Goal: Information Seeking & Learning: Find specific fact

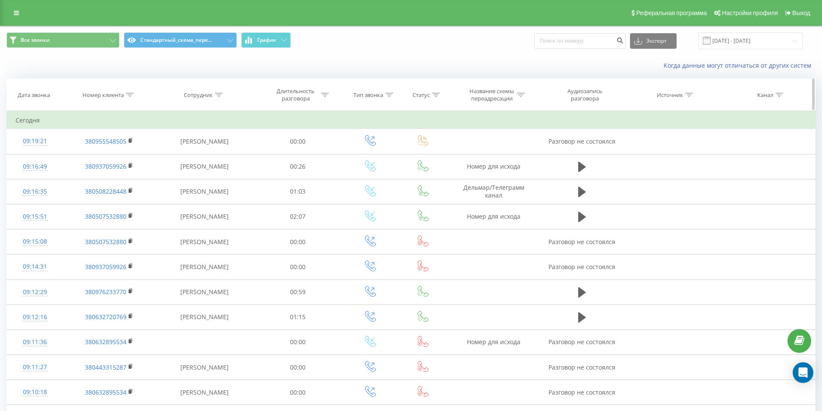
click at [129, 96] on icon at bounding box center [130, 95] width 8 height 4
click at [122, 154] on input "text" at bounding box center [109, 156] width 76 height 15
paste input "380630582137"
click at [126, 177] on span "OK" at bounding box center [127, 173] width 24 height 13
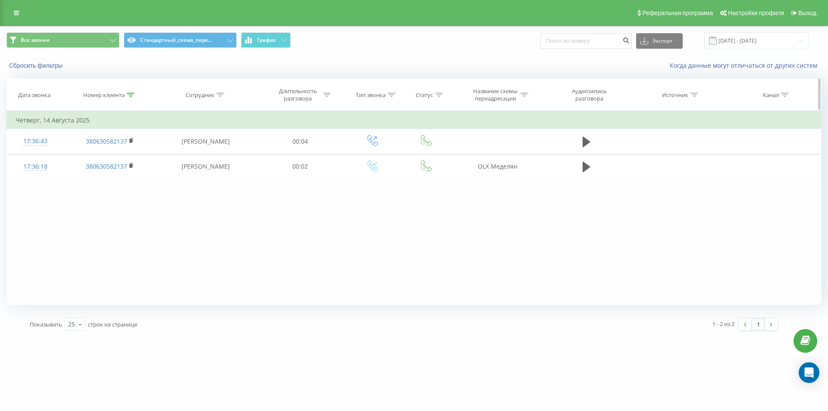
click at [135, 92] on div "Номер клиента" at bounding box center [109, 94] width 92 height 7
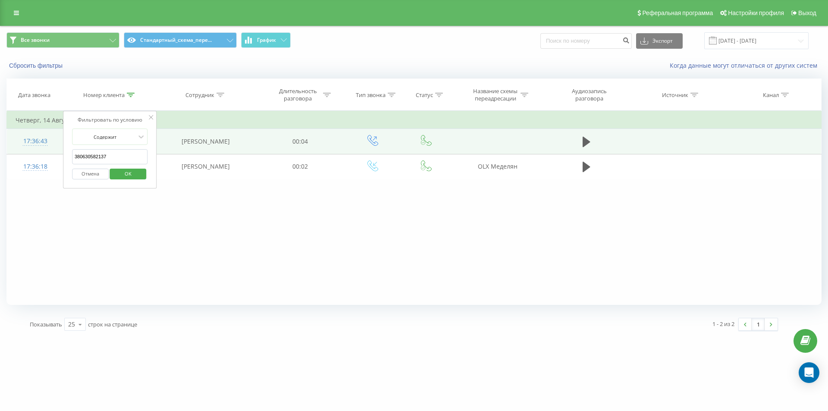
drag, startPoint x: 115, startPoint y: 153, endPoint x: 34, endPoint y: 147, distance: 81.8
click at [34, 147] on table "Фильтровать по условию Содержит 380630582137 Отмена OK Фильтровать по условию С…" at bounding box center [413, 145] width 815 height 69
paste input "83297167"
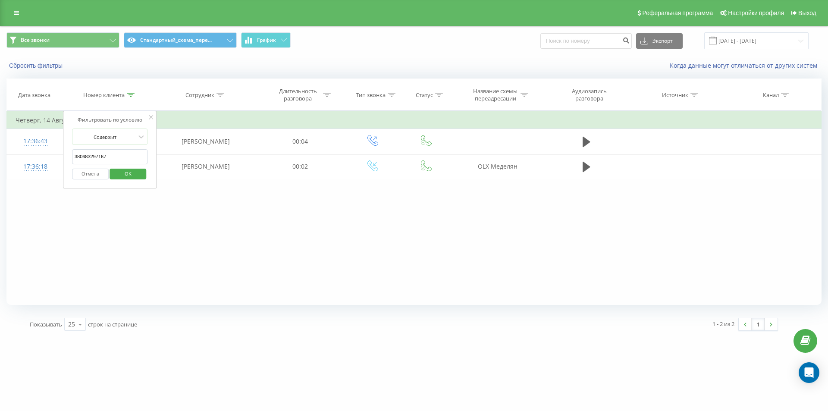
type input "380683297167"
click at [135, 174] on span "OK" at bounding box center [128, 173] width 24 height 13
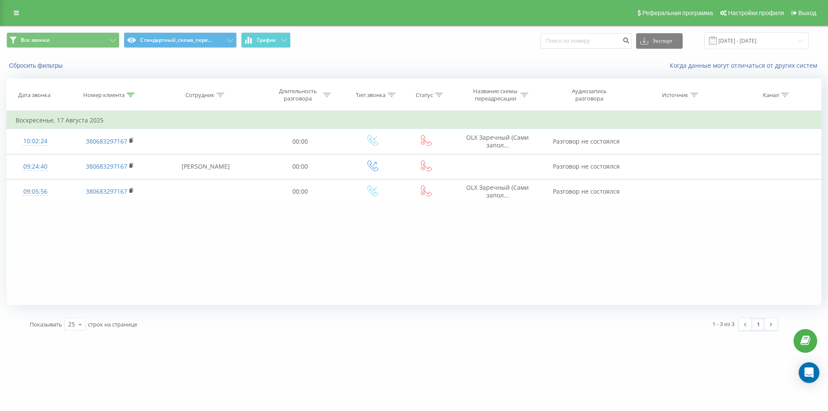
click at [22, 3] on div "Реферальная программа Настройки профиля Выход" at bounding box center [414, 13] width 828 height 26
click at [18, 16] on link at bounding box center [17, 13] width 16 height 12
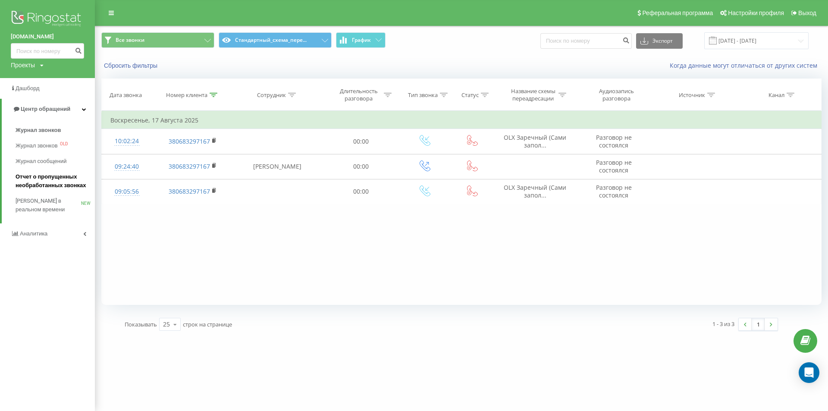
click at [42, 174] on span "Отчет о пропущенных необработанных звонках" at bounding box center [53, 181] width 75 height 17
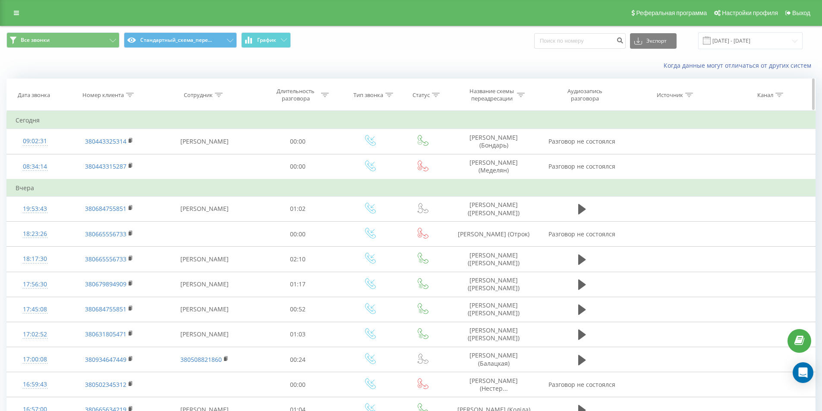
click at [130, 95] on icon at bounding box center [130, 95] width 8 height 4
click at [121, 155] on input "text" at bounding box center [109, 156] width 76 height 15
paste input "380672248967"
click at [130, 170] on span "OK" at bounding box center [127, 173] width 24 height 13
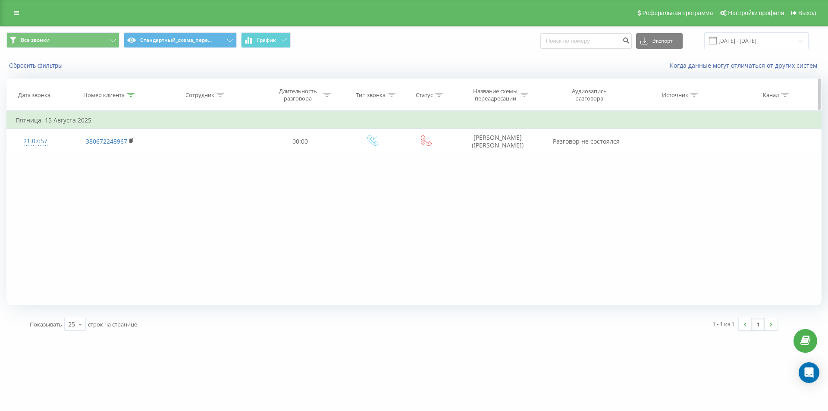
click at [129, 96] on icon at bounding box center [131, 95] width 8 height 4
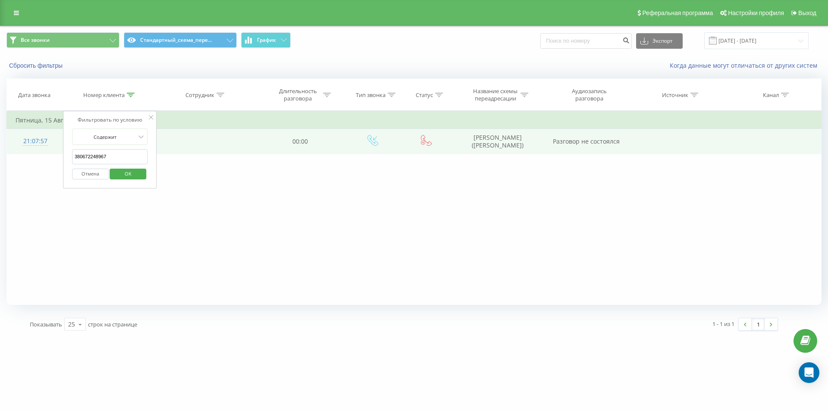
drag, startPoint x: 113, startPoint y: 157, endPoint x: 48, endPoint y: 144, distance: 66.8
click at [50, 144] on table "Фильтровать по условию Содержит 380672248967 Отмена OK Фильтровать по условию С…" at bounding box center [413, 132] width 815 height 43
paste input "439990"
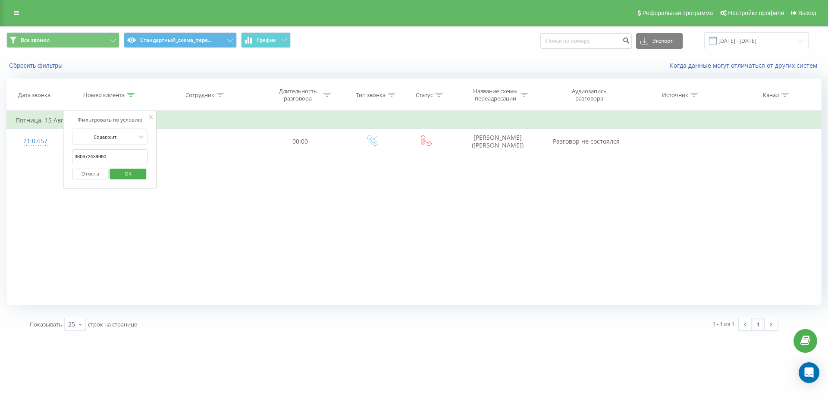
click at [122, 172] on span "OK" at bounding box center [128, 173] width 24 height 13
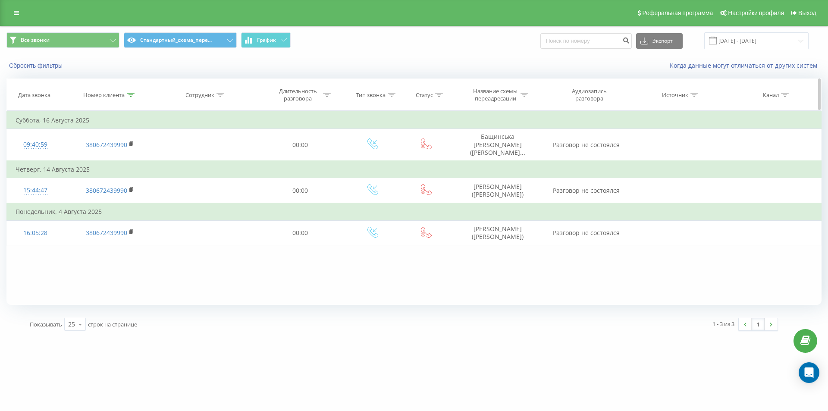
click at [131, 94] on icon at bounding box center [131, 95] width 8 height 4
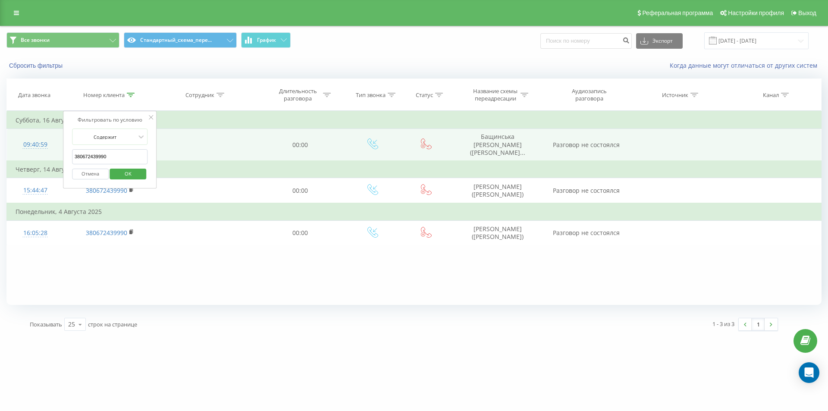
drag, startPoint x: 119, startPoint y: 154, endPoint x: 60, endPoint y: 135, distance: 62.3
click at [63, 136] on div "Фильтровать по условию Содержит 380672439990 Отмена OK" at bounding box center [110, 150] width 94 height 78
paste input "5782955"
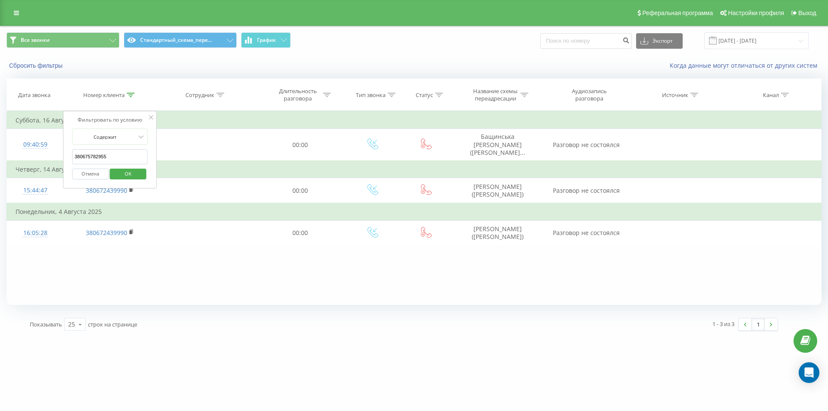
click at [125, 177] on span "OK" at bounding box center [128, 173] width 24 height 13
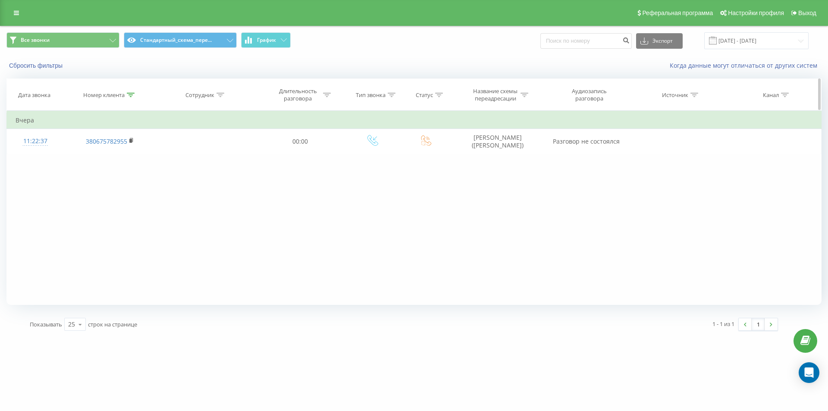
click at [135, 97] on icon at bounding box center [131, 95] width 8 height 4
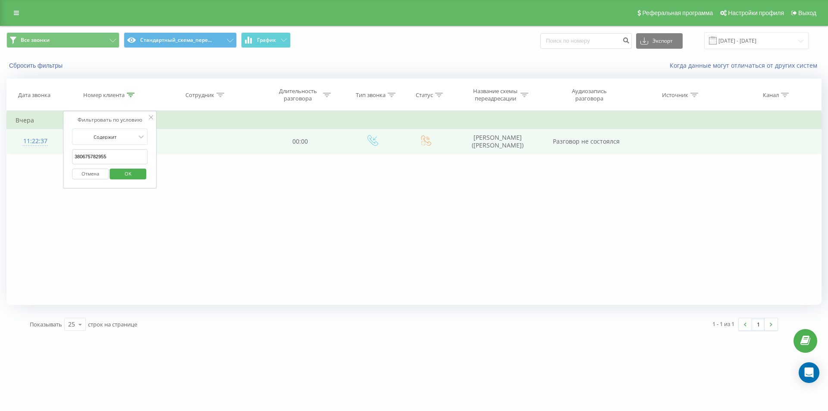
drag, startPoint x: 120, startPoint y: 154, endPoint x: 59, endPoint y: 150, distance: 61.4
click at [59, 150] on table "Фильтровать по условию Содержит 380675782955 Отмена OK Фильтровать по условию С…" at bounding box center [413, 132] width 815 height 43
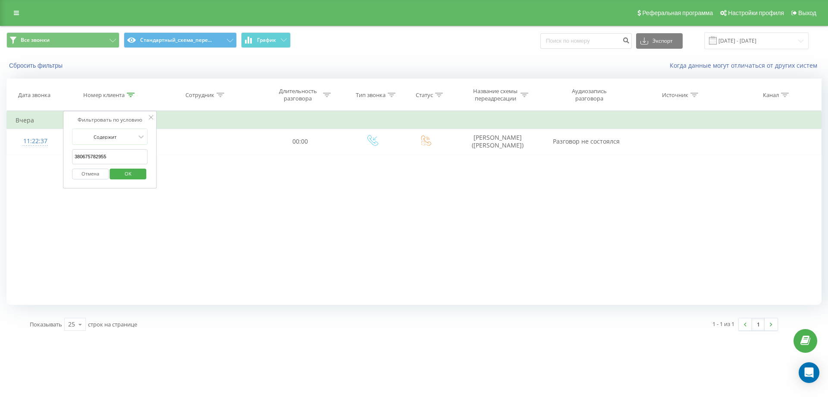
paste input "35221591"
type input "380635221591"
click at [126, 173] on span "OK" at bounding box center [128, 173] width 24 height 13
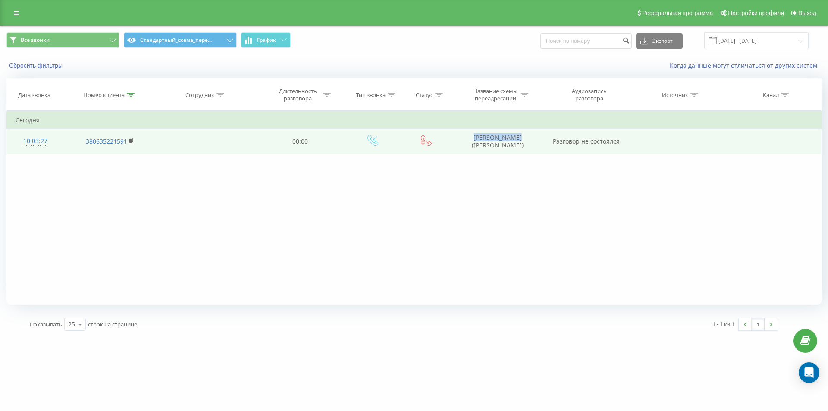
drag, startPoint x: 508, startPoint y: 137, endPoint x: 545, endPoint y: 137, distance: 37.1
click at [545, 137] on tr "10:03:27 380635221591 00:00 Єкименко Олег (Москаленко) Разговор не состоялся" at bounding box center [414, 141] width 815 height 25
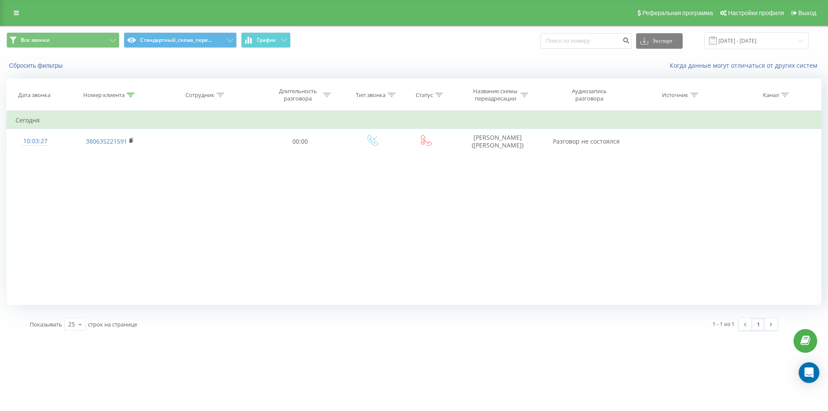
click at [514, 176] on div "Фильтровать по условию Содержит 380635221591 Отмена OK Фильтровать по условию С…" at bounding box center [413, 208] width 815 height 194
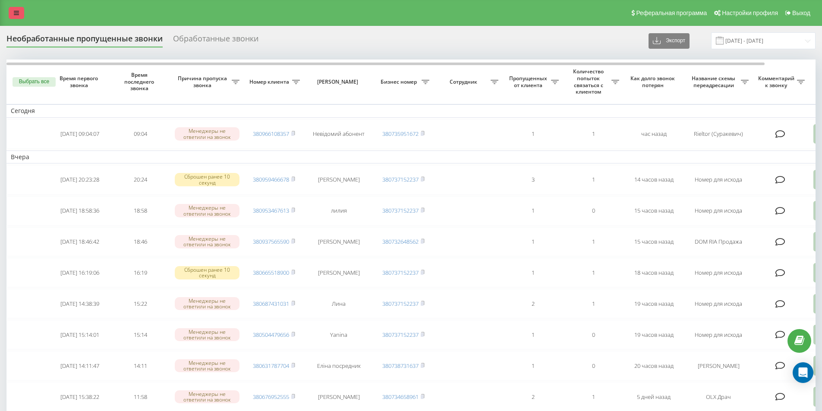
click at [21, 11] on link at bounding box center [17, 13] width 16 height 12
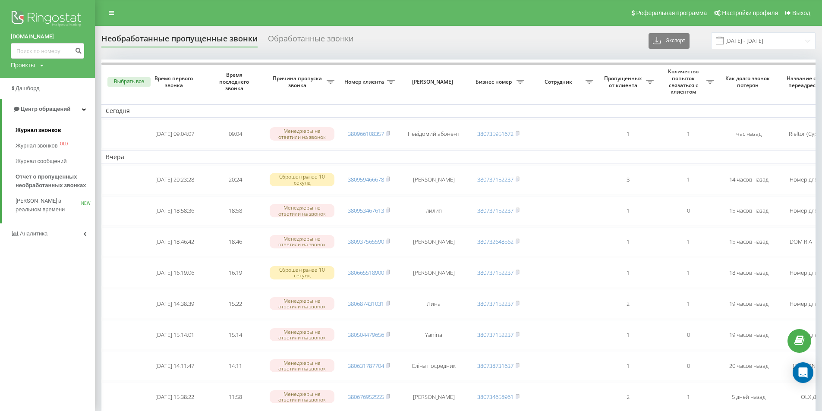
click at [43, 129] on span "Журнал звонков" at bounding box center [38, 130] width 45 height 9
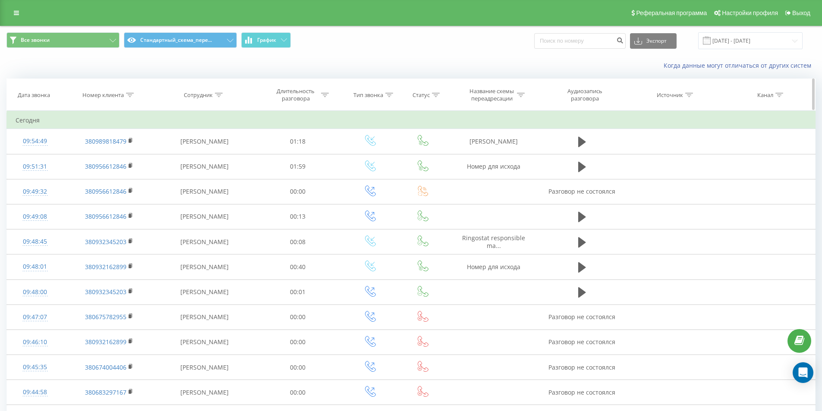
click at [132, 97] on icon at bounding box center [130, 95] width 8 height 4
drag, startPoint x: 126, startPoint y: 167, endPoint x: 126, endPoint y: 161, distance: 6.5
click at [126, 168] on span "OK" at bounding box center [127, 173] width 24 height 13
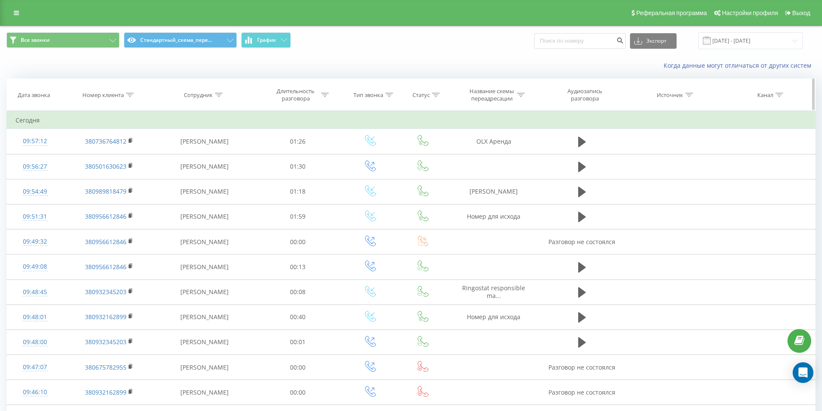
click at [130, 93] on icon at bounding box center [130, 95] width 8 height 4
click at [235, 90] on th "Сотрудник" at bounding box center [204, 95] width 99 height 32
click at [86, 173] on button "Отмена" at bounding box center [89, 174] width 37 height 11
click at [130, 93] on icon at bounding box center [130, 95] width 8 height 4
click at [117, 154] on input "text" at bounding box center [109, 156] width 76 height 15
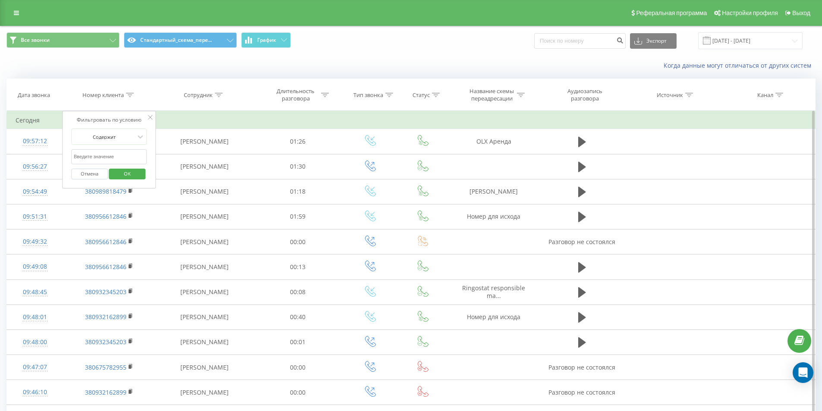
paste input "380732303212"
click at [123, 174] on span "OK" at bounding box center [127, 173] width 24 height 13
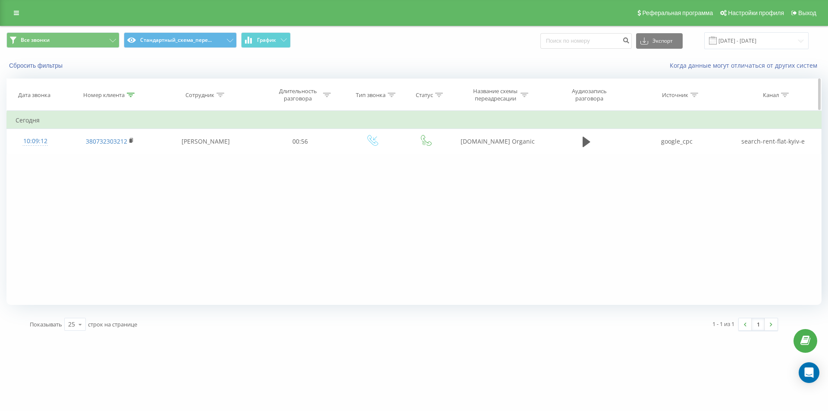
click at [128, 94] on icon at bounding box center [131, 95] width 8 height 4
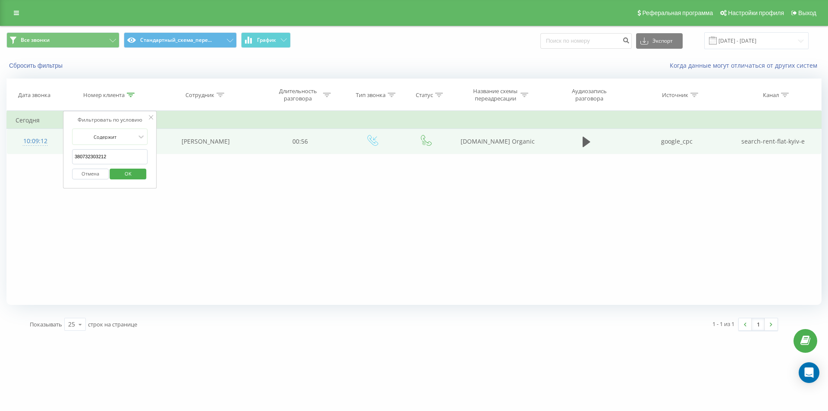
drag, startPoint x: 124, startPoint y: 148, endPoint x: 50, endPoint y: 137, distance: 75.0
click at [52, 138] on table "Фильтровать по условию Содержит 380732303212 Отмена OK Фильтровать по условию С…" at bounding box center [413, 132] width 815 height 43
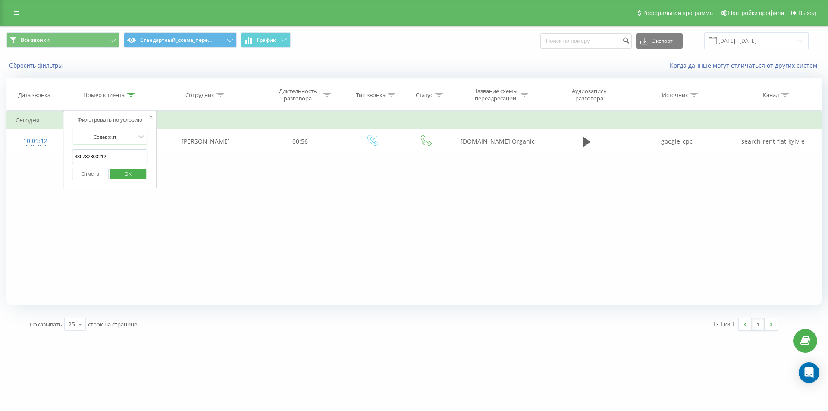
click at [121, 160] on input "380732303212" at bounding box center [110, 156] width 76 height 15
click at [89, 155] on input "380732303212" at bounding box center [110, 156] width 76 height 15
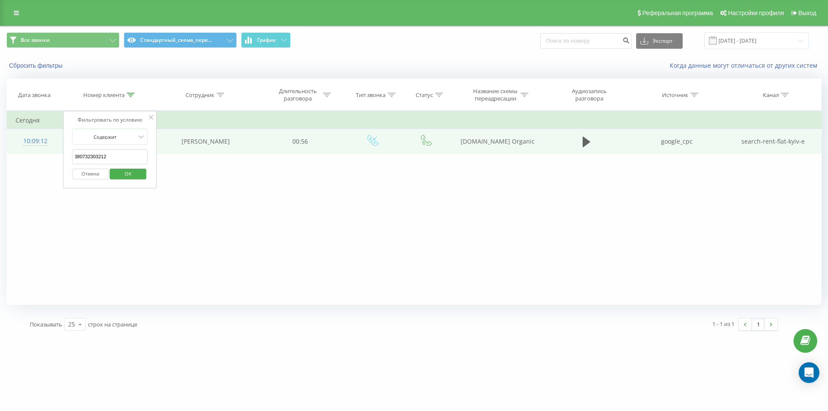
drag, startPoint x: 110, startPoint y: 158, endPoint x: 57, endPoint y: 154, distance: 52.8
click at [57, 154] on table "Фильтровать по условию Содержит 380732303212 Отмена OK Фильтровать по условию С…" at bounding box center [413, 132] width 815 height 43
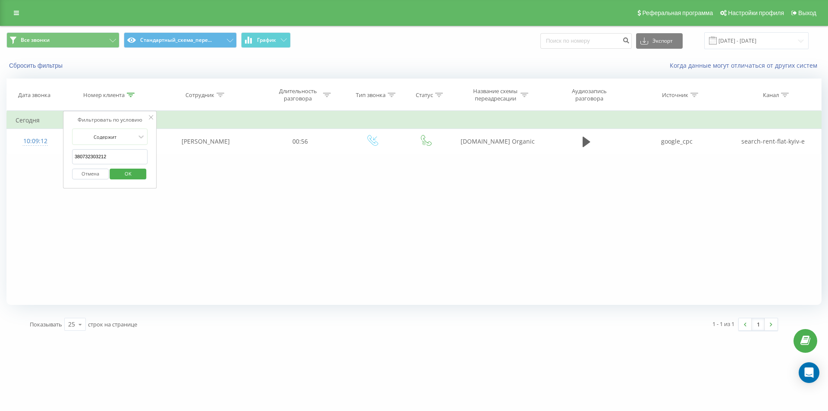
paste input "984916639"
click at [125, 173] on span "OK" at bounding box center [128, 173] width 24 height 13
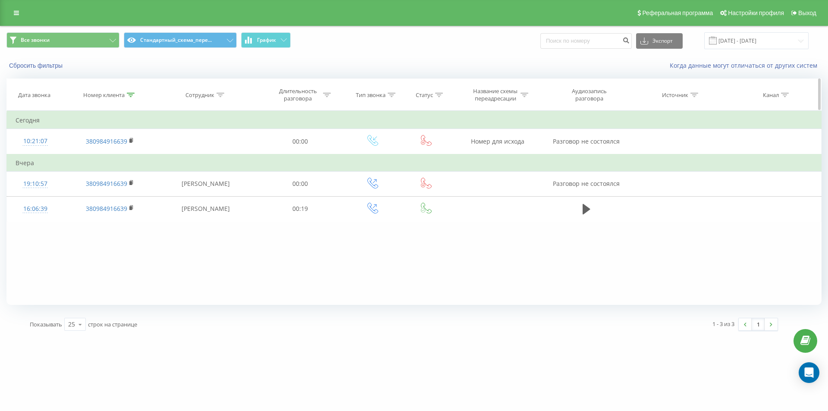
click at [131, 97] on icon at bounding box center [131, 95] width 8 height 4
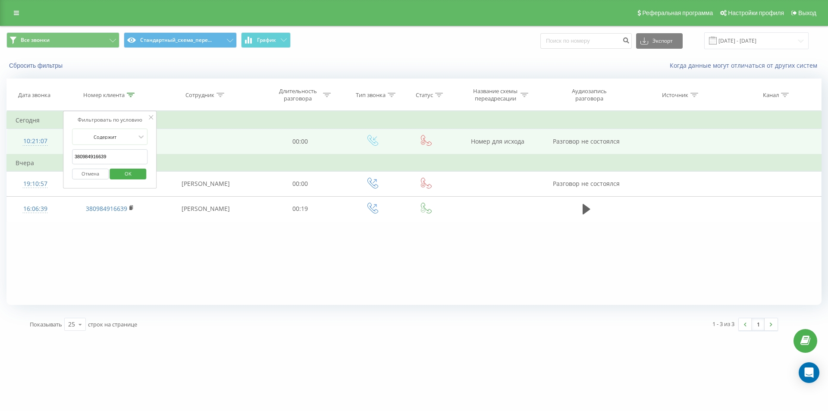
drag, startPoint x: 116, startPoint y: 154, endPoint x: 28, endPoint y: 129, distance: 90.9
click at [30, 131] on table "Фильтровать по условию Содержит 380984916639 Отмена OK Фильтровать по условию С…" at bounding box center [413, 166] width 815 height 111
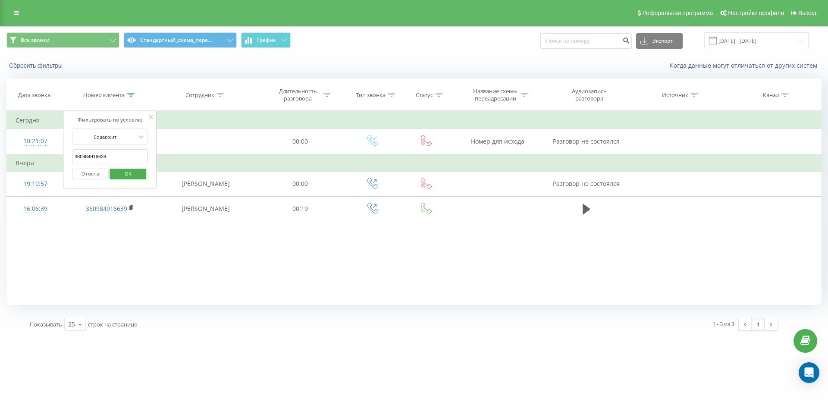
paste input "733075735"
click at [123, 170] on span "OK" at bounding box center [128, 173] width 24 height 13
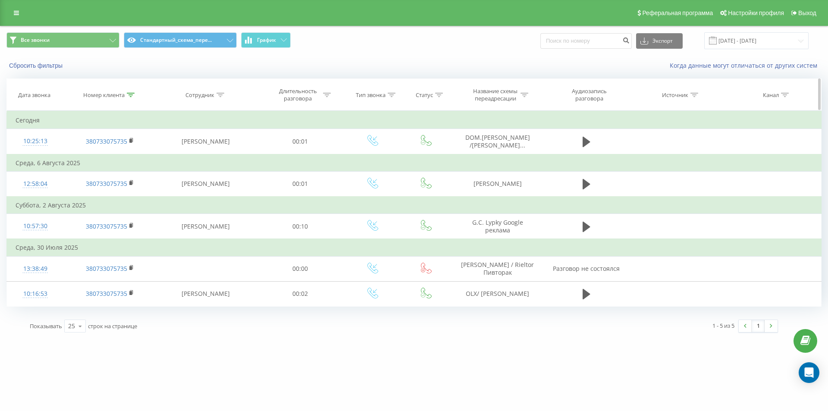
click at [129, 96] on icon at bounding box center [131, 95] width 8 height 4
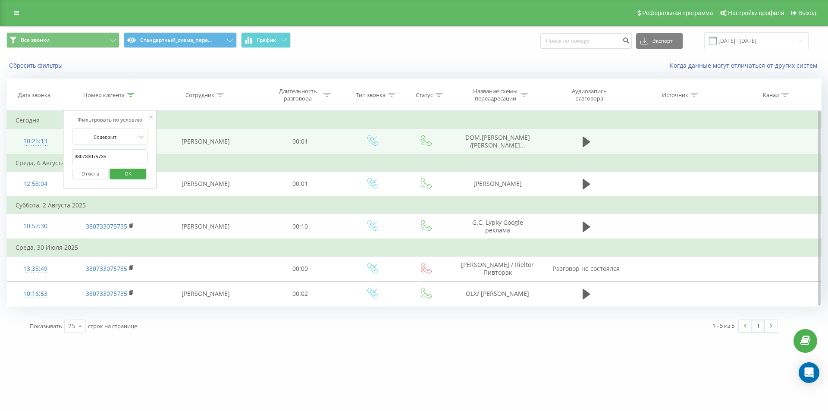
drag, startPoint x: 124, startPoint y: 157, endPoint x: 42, endPoint y: 131, distance: 85.5
click at [42, 131] on table "Фильтровать по условию Содержит 380733075735 Отмена OK Фильтровать по условию С…" at bounding box center [413, 209] width 815 height 196
paste input "5508217"
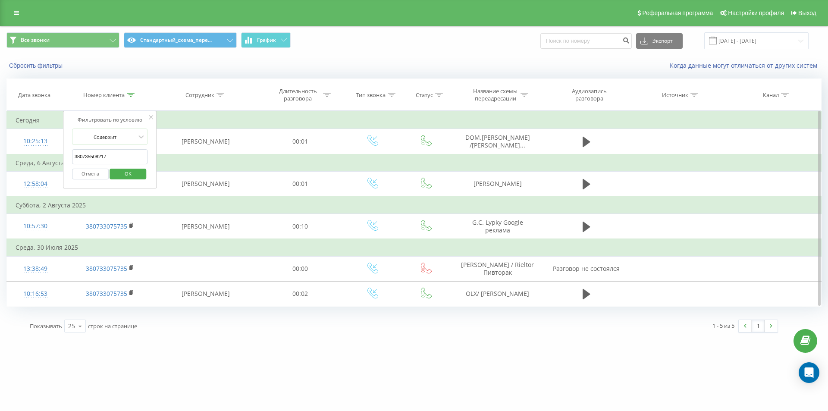
click at [115, 166] on div "Отмена OK" at bounding box center [110, 173] width 76 height 19
click at [135, 167] on span "OK" at bounding box center [128, 173] width 24 height 13
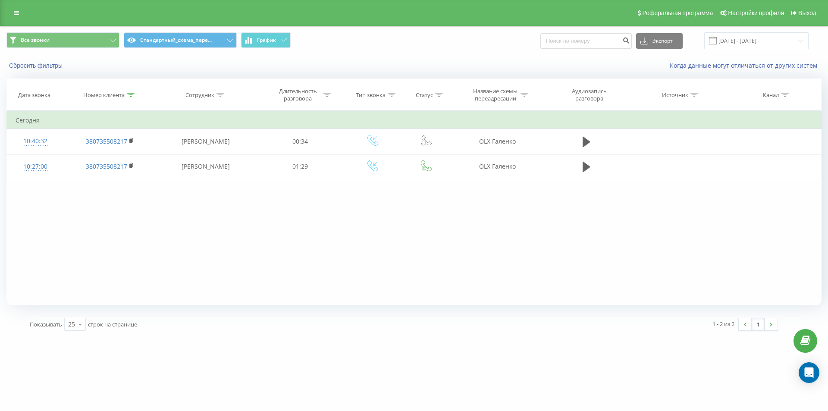
click at [151, 240] on div "Фильтровать по условию Содержит 380735508217 Отмена OK Фильтровать по условию С…" at bounding box center [413, 208] width 815 height 194
click at [131, 91] on th "Номер клиента" at bounding box center [109, 95] width 92 height 32
click at [132, 91] on th "Номер клиента" at bounding box center [109, 95] width 92 height 32
click at [132, 93] on icon at bounding box center [131, 95] width 8 height 4
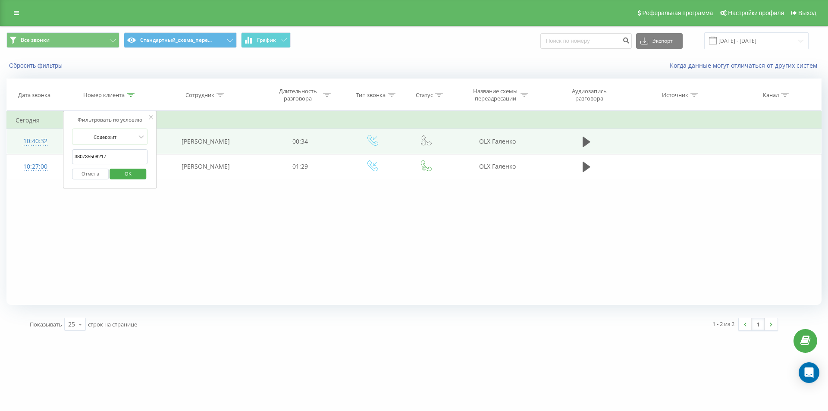
drag, startPoint x: 122, startPoint y: 153, endPoint x: 41, endPoint y: 140, distance: 82.1
click at [42, 141] on table "Фильтровать по условию Содержит 380735508217 Отмена OK Фильтровать по условию С…" at bounding box center [413, 145] width 815 height 69
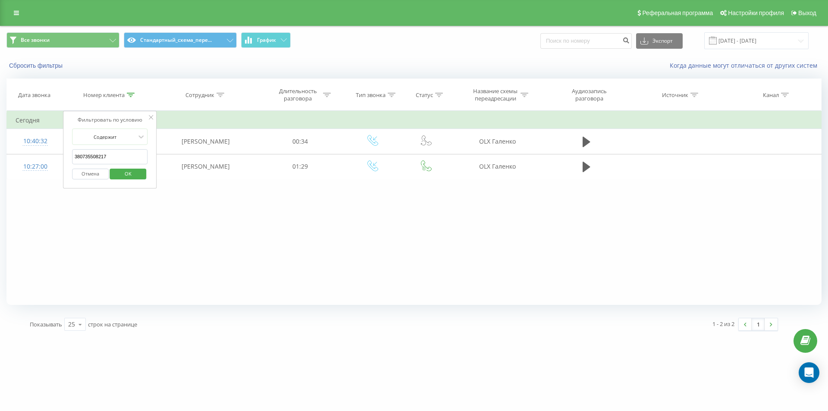
paste input "416773"
click at [128, 168] on span "OK" at bounding box center [128, 173] width 24 height 13
click at [129, 97] on div at bounding box center [131, 94] width 8 height 7
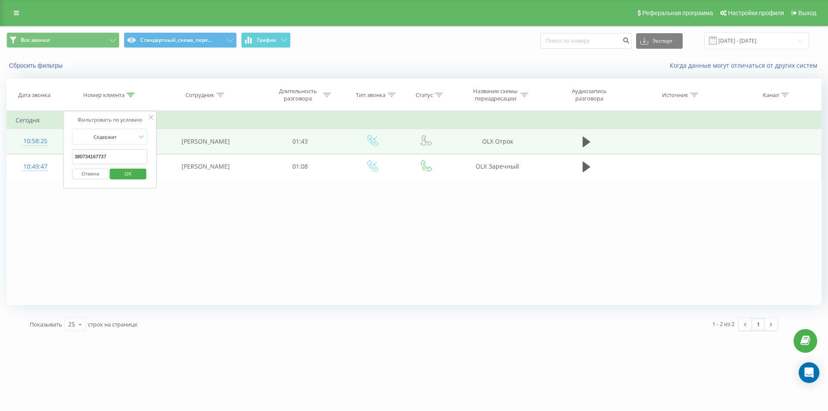
drag, startPoint x: 116, startPoint y: 156, endPoint x: 35, endPoint y: 142, distance: 82.7
click at [40, 143] on table "Фильтровать по условию Содержит 380734167737 Отмена OK Фильтровать по условию С…" at bounding box center [413, 145] width 815 height 69
paste input "688602488"
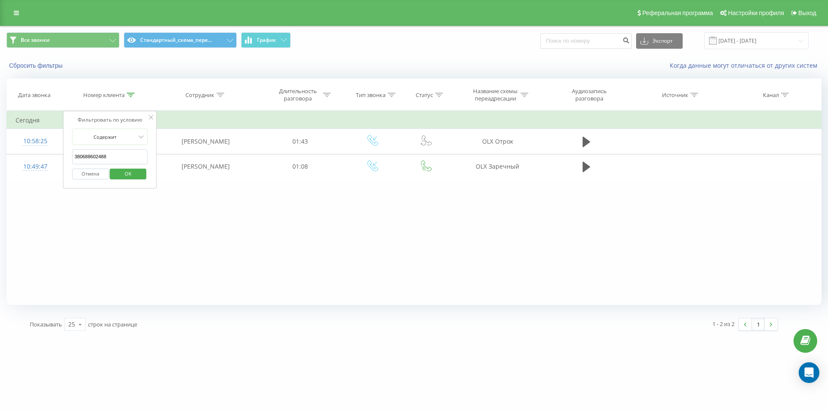
click at [112, 173] on button "OK" at bounding box center [128, 174] width 37 height 11
click at [129, 94] on icon at bounding box center [131, 95] width 8 height 4
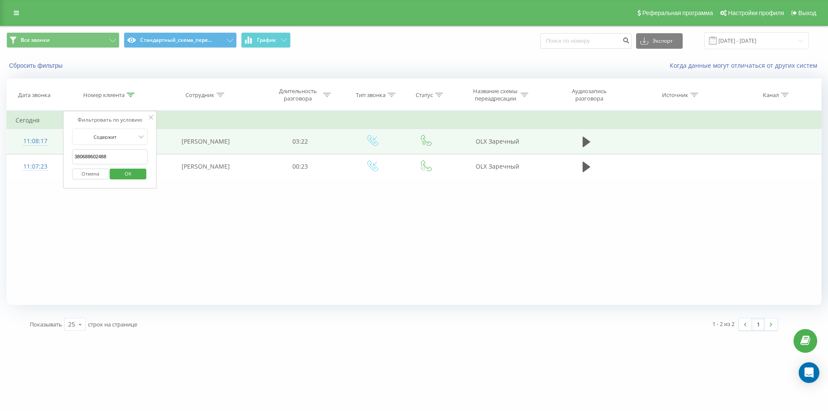
drag, startPoint x: 126, startPoint y: 154, endPoint x: 45, endPoint y: 140, distance: 81.8
click at [45, 140] on table "Фильтровать по условию Содержит 380688602488 Отмена OK Фильтровать по условию С…" at bounding box center [413, 145] width 815 height 69
paste input "976167735"
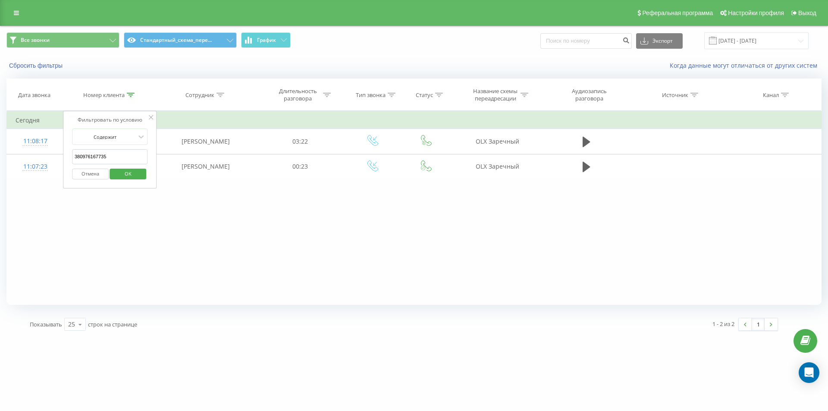
drag, startPoint x: 150, startPoint y: 155, endPoint x: 142, endPoint y: 164, distance: 12.5
click at [150, 156] on div "Фильтровать по условию Содержит 380976167735 Отмена OK" at bounding box center [110, 150] width 94 height 78
click at [123, 179] on span "OK" at bounding box center [128, 173] width 24 height 13
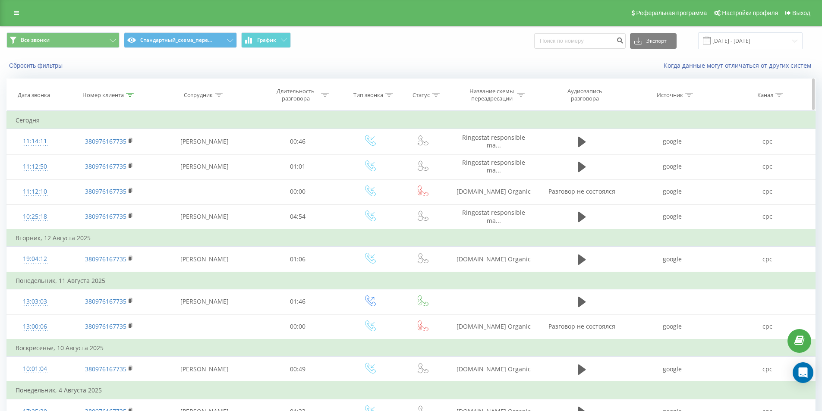
click at [129, 98] on div at bounding box center [130, 94] width 8 height 7
drag, startPoint x: 115, startPoint y: 153, endPoint x: 31, endPoint y: 116, distance: 91.3
paste input "92720879"
click at [148, 151] on div "Фильтровать по условию Содержит 380992720879 Отмена OK" at bounding box center [109, 150] width 94 height 78
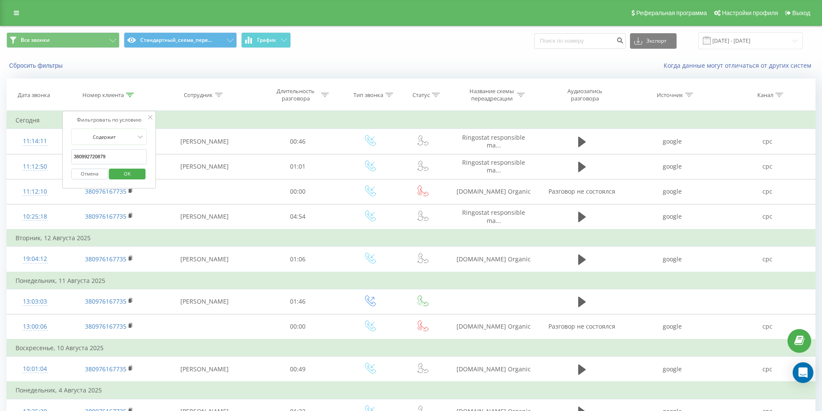
click at [130, 176] on span "OK" at bounding box center [127, 173] width 24 height 13
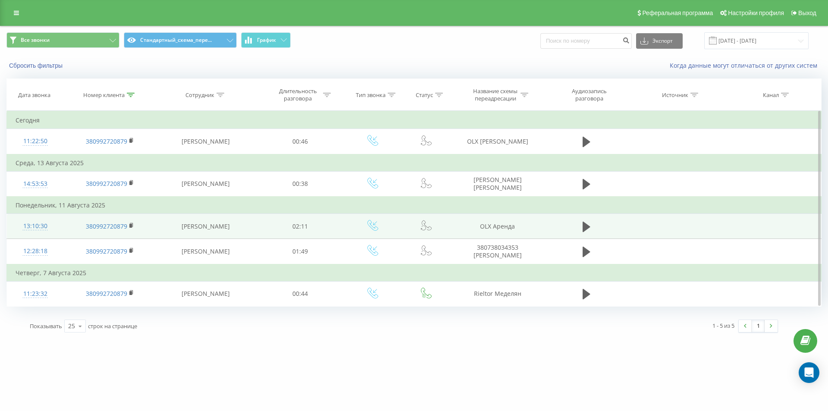
drag, startPoint x: 145, startPoint y: 358, endPoint x: 217, endPoint y: 223, distance: 153.2
click at [145, 358] on div "thecapital.com.ua Проекты thecapital.com.ua thecapitallichka.com Дашборд Центр …" at bounding box center [414, 205] width 828 height 411
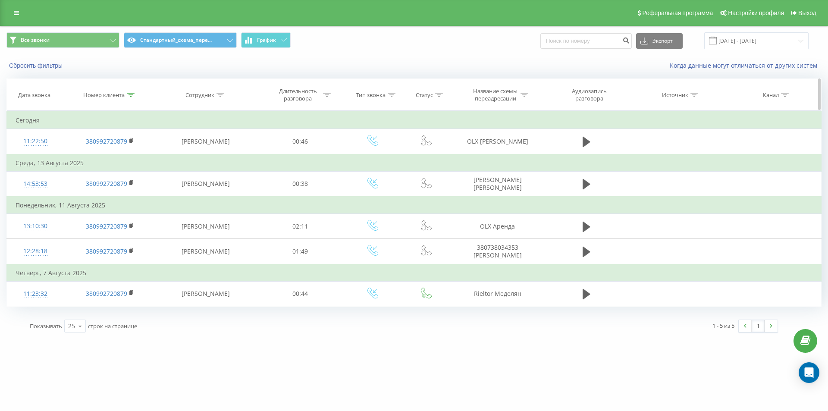
click at [127, 98] on div at bounding box center [131, 94] width 8 height 7
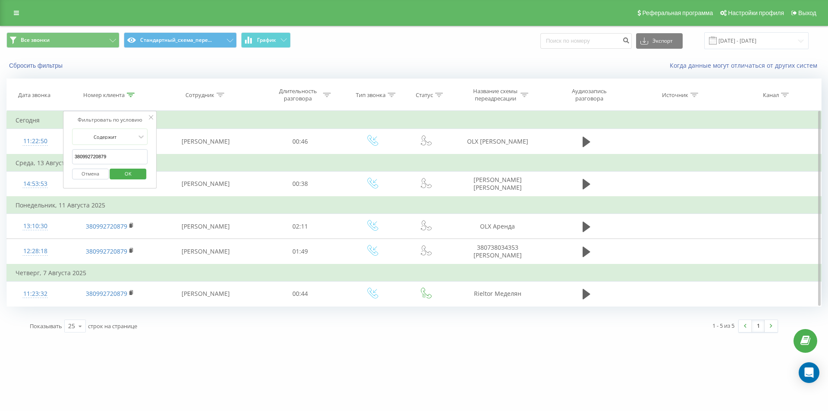
click at [66, 144] on div "Фильтровать по условию Содержит 380992720879 Отмена OK" at bounding box center [110, 150] width 94 height 78
drag, startPoint x: 114, startPoint y: 160, endPoint x: 32, endPoint y: 154, distance: 82.1
click at [38, 155] on table "Фильтровать по условию Содержит 380992720879 Отмена OK Фильтровать по условию С…" at bounding box center [413, 209] width 815 height 196
paste input "674430693"
click at [120, 173] on button "OK" at bounding box center [128, 174] width 37 height 11
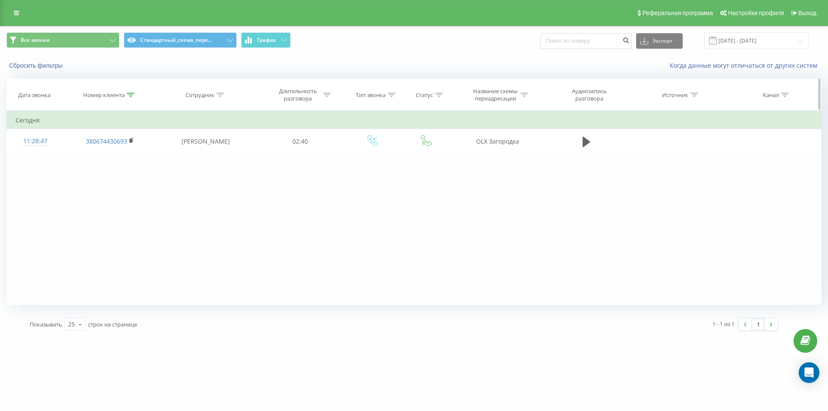
click at [132, 95] on icon at bounding box center [131, 95] width 8 height 4
drag, startPoint x: 112, startPoint y: 154, endPoint x: 67, endPoint y: 150, distance: 45.5
click at [67, 150] on div "Фильтровать по условию Содержит 380674430693 Отмена OK" at bounding box center [110, 150] width 94 height 78
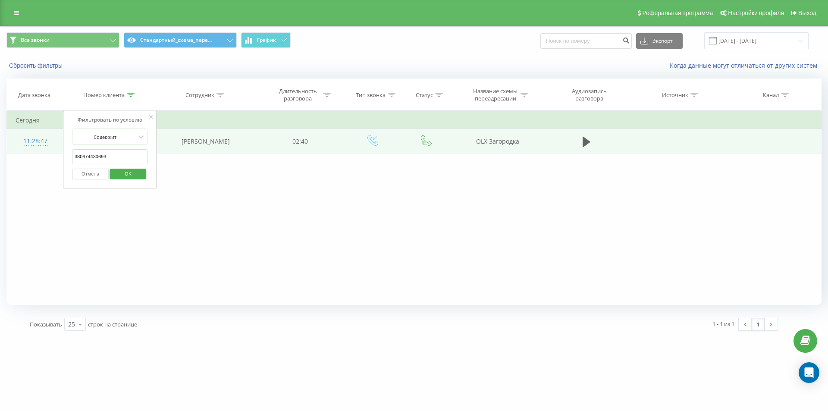
paste input "994162272"
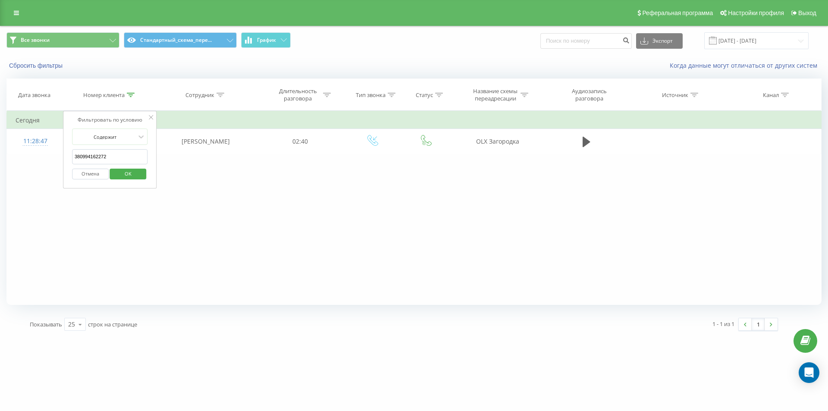
click at [122, 175] on span "OK" at bounding box center [128, 173] width 24 height 13
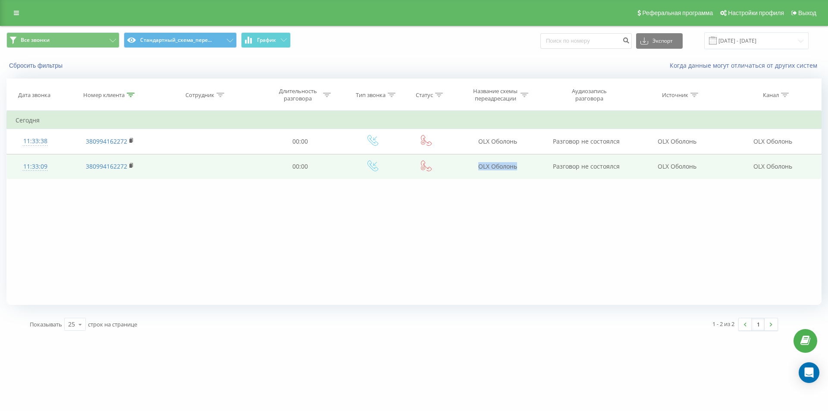
drag, startPoint x: 471, startPoint y: 166, endPoint x: 544, endPoint y: 170, distance: 73.9
click at [543, 170] on td "OLX Оболонь" at bounding box center [497, 166] width 92 height 25
copy td "OLX Оболонь"
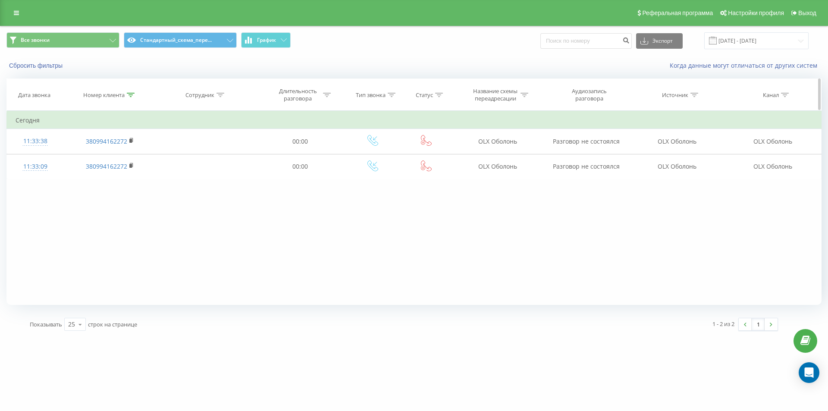
click at [130, 93] on icon at bounding box center [131, 95] width 8 height 4
click at [70, 147] on div "Фильтровать по условию Содержит 380994162272 Отмена OK" at bounding box center [110, 150] width 94 height 78
paste input "71321077"
click at [148, 170] on div "Отмена OK" at bounding box center [110, 173] width 76 height 19
click at [143, 175] on button "OK" at bounding box center [128, 174] width 37 height 11
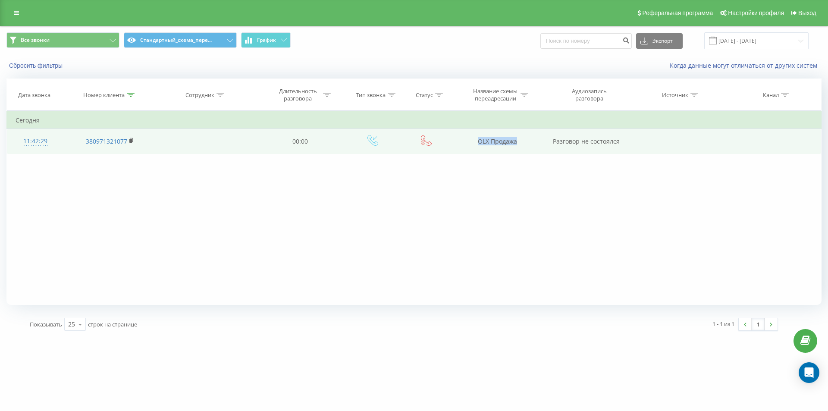
drag, startPoint x: 531, startPoint y: 138, endPoint x: 540, endPoint y: 138, distance: 8.7
click at [540, 138] on td "OLX Продажа" at bounding box center [497, 141] width 92 height 25
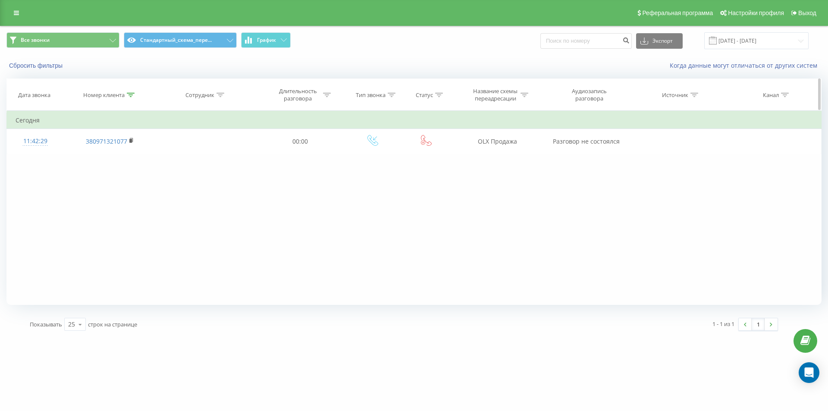
click at [133, 94] on div "Номер клиента" at bounding box center [109, 94] width 92 height 7
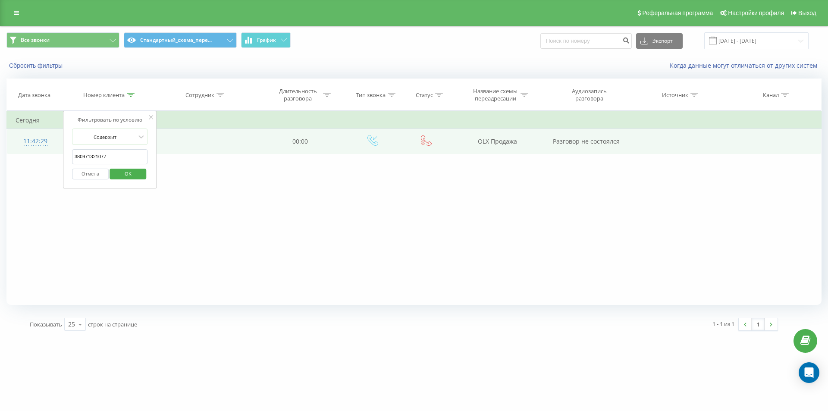
click at [30, 142] on table "Фильтровать по условию Содержит 380971321077 Отмена OK Фильтровать по условию С…" at bounding box center [413, 132] width 815 height 43
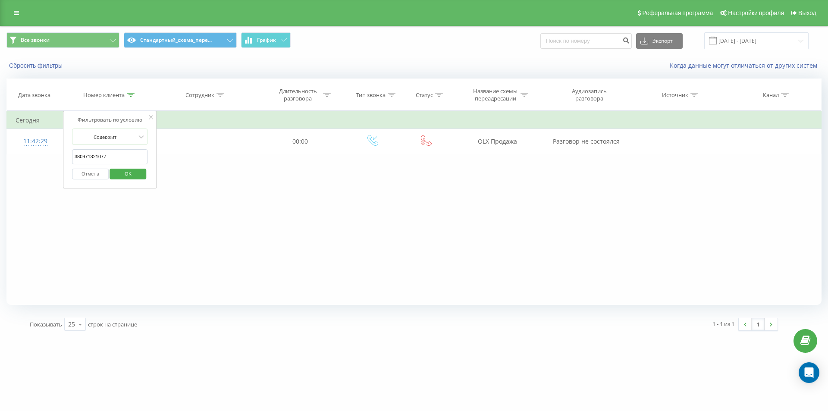
paste input "093 7087313"
click button "OK" at bounding box center [128, 174] width 37 height 11
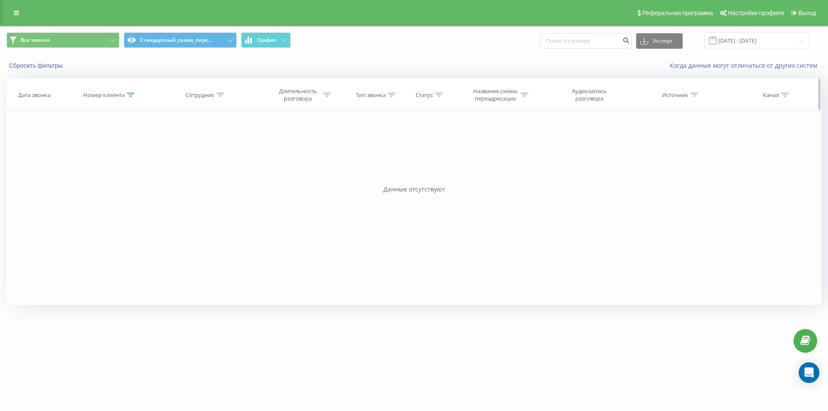
click at [129, 98] on div at bounding box center [131, 94] width 8 height 7
drag, startPoint x: 116, startPoint y: 158, endPoint x: 35, endPoint y: 153, distance: 81.3
click at [35, 153] on div "Фильтровать по условию Содержит 380937087313 Отмена OK Фильтровать по условию С…" at bounding box center [413, 208] width 815 height 194
paste input "https://www.olx.ua/d/uk/obyavlenie/prodazh-taunhausa-v-s-nove-122m-kv-ta-vlasno…"
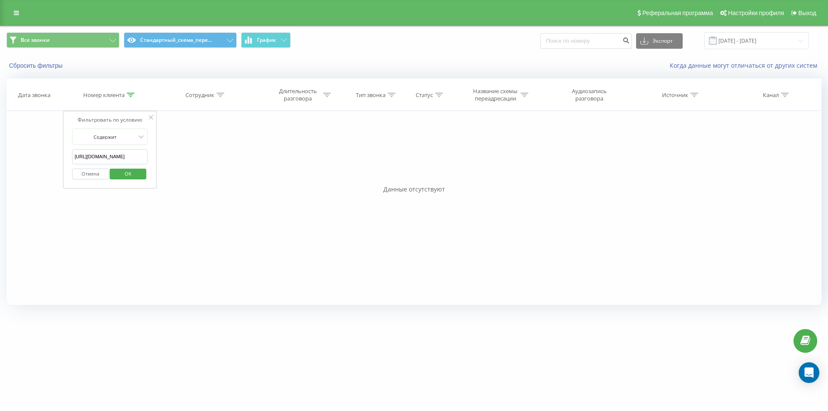
type input "380937087313"
click at [87, 174] on button "Отмена" at bounding box center [90, 174] width 37 height 11
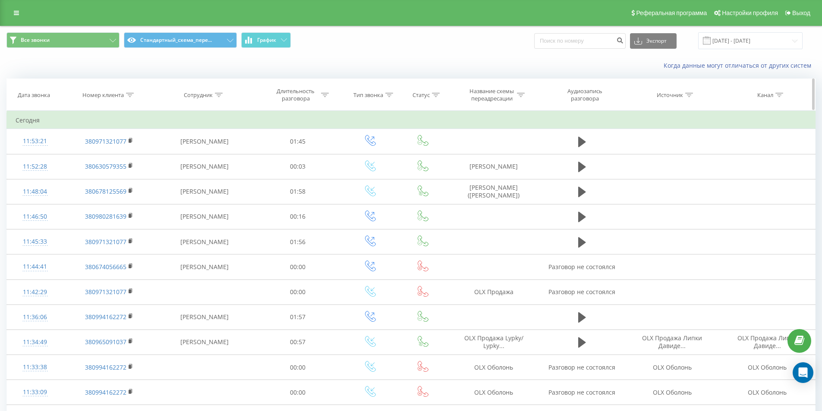
click at [220, 93] on icon at bounding box center [219, 95] width 8 height 4
click at [209, 96] on div "Сотрудник" at bounding box center [198, 94] width 29 height 7
click at [205, 45] on button "Стандартный_схема_пере..." at bounding box center [180, 40] width 113 height 16
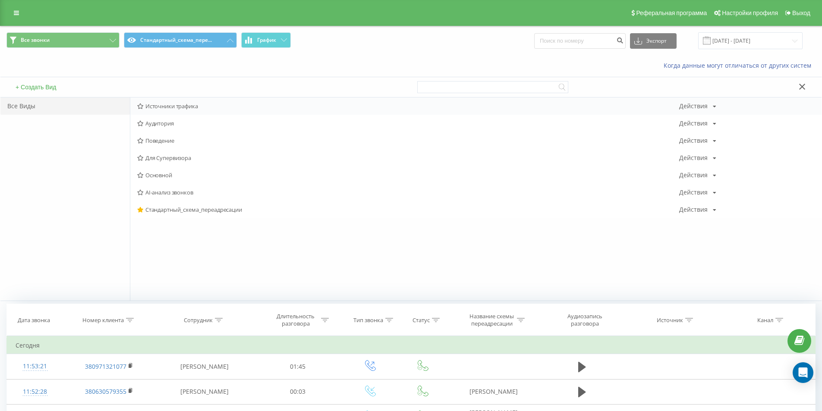
click at [195, 100] on div "Источники трафика Действия Редактировать Копировать Удалить По умолчанию Подели…" at bounding box center [475, 105] width 691 height 17
click at [178, 175] on span "Основной" at bounding box center [408, 175] width 542 height 6
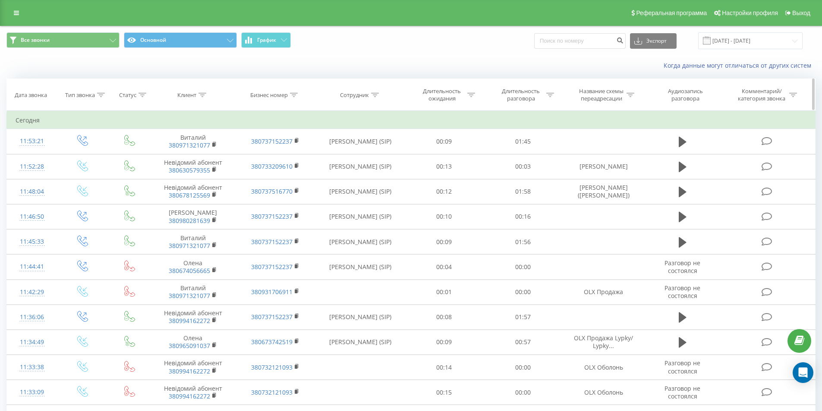
click at [292, 97] on div at bounding box center [294, 94] width 8 height 7
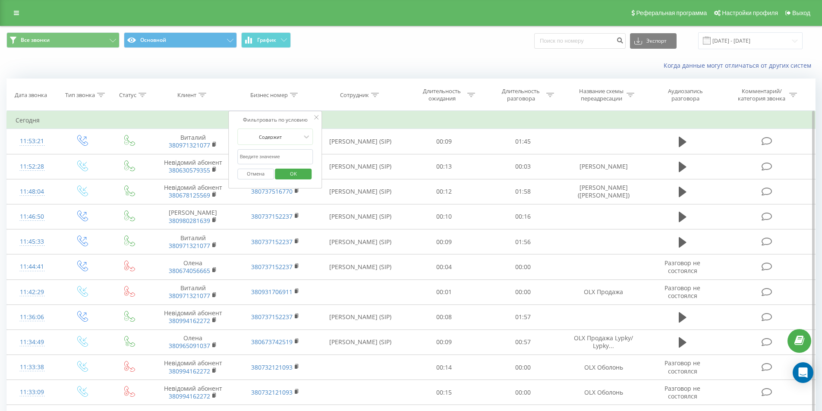
click at [286, 152] on input "text" at bounding box center [275, 156] width 76 height 15
paste input "380937087313"
type input "380937087313"
click at [288, 173] on span "OK" at bounding box center [293, 173] width 24 height 13
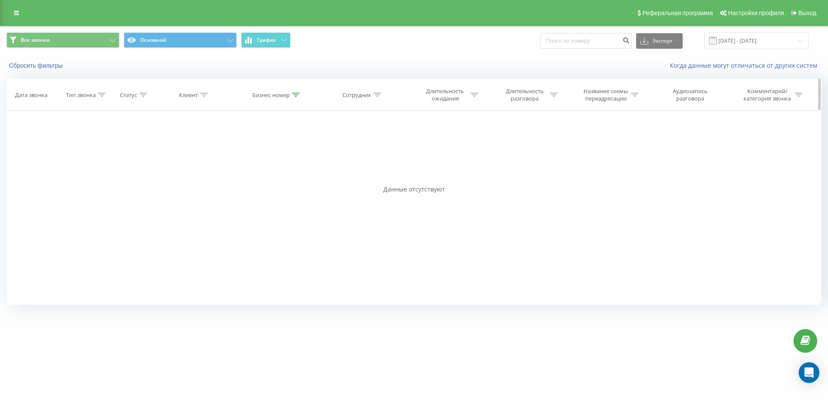
click at [296, 96] on icon at bounding box center [296, 95] width 8 height 4
click at [248, 174] on button "Отмена" at bounding box center [257, 174] width 37 height 11
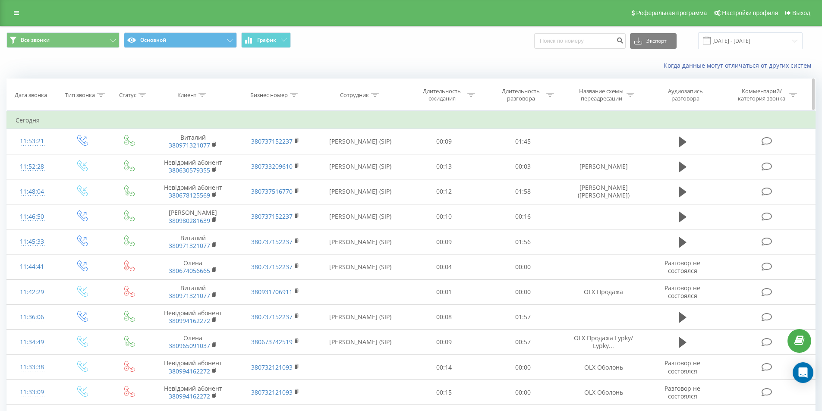
click at [292, 98] on div at bounding box center [294, 94] width 8 height 7
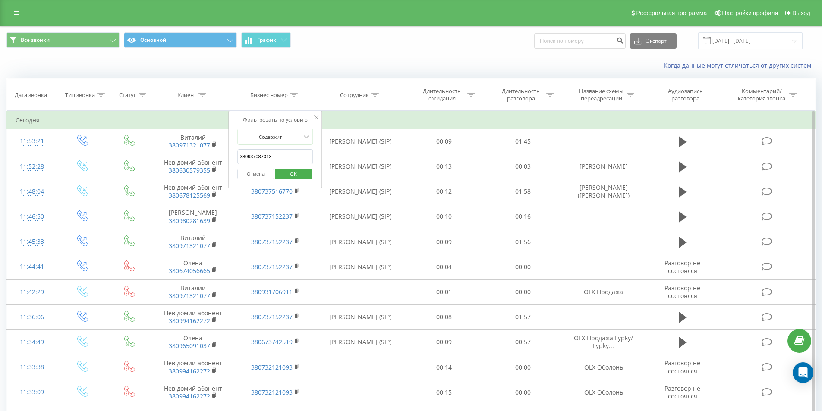
click at [279, 157] on input "380937087313" at bounding box center [275, 156] width 76 height 15
paste input "380937087313"
type input "380937087313"
click at [290, 179] on span "OK" at bounding box center [293, 173] width 24 height 13
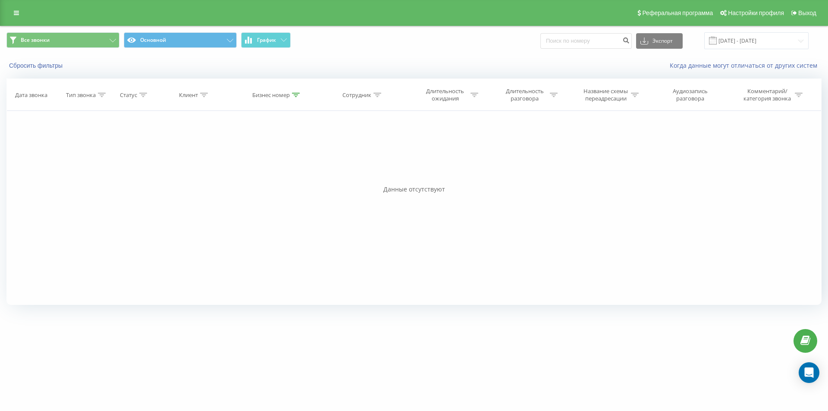
click at [134, 223] on div "Фильтровать по условию Равно Введите значение Отмена OK Фильтровать по условию …" at bounding box center [413, 208] width 815 height 194
click at [295, 95] on icon at bounding box center [296, 95] width 8 height 4
click at [265, 173] on button "Отмена" at bounding box center [257, 174] width 37 height 11
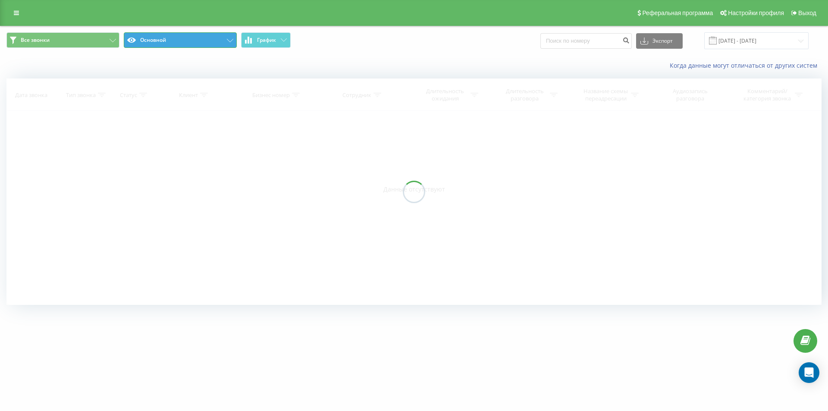
click at [219, 47] on button "Основной" at bounding box center [180, 40] width 113 height 16
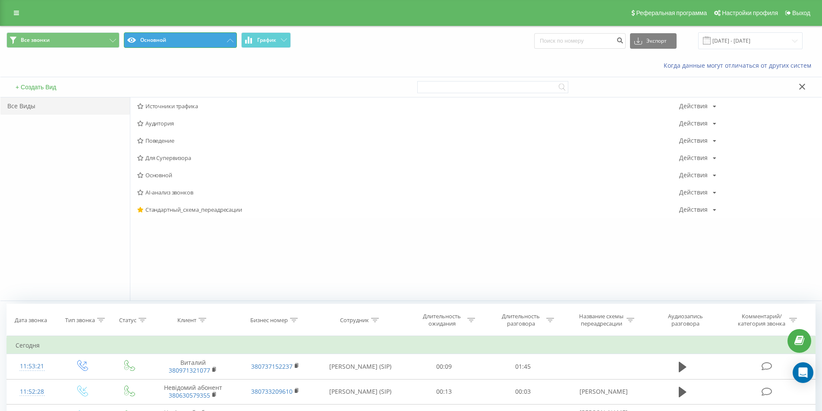
click at [220, 44] on button "Основной" at bounding box center [180, 40] width 113 height 16
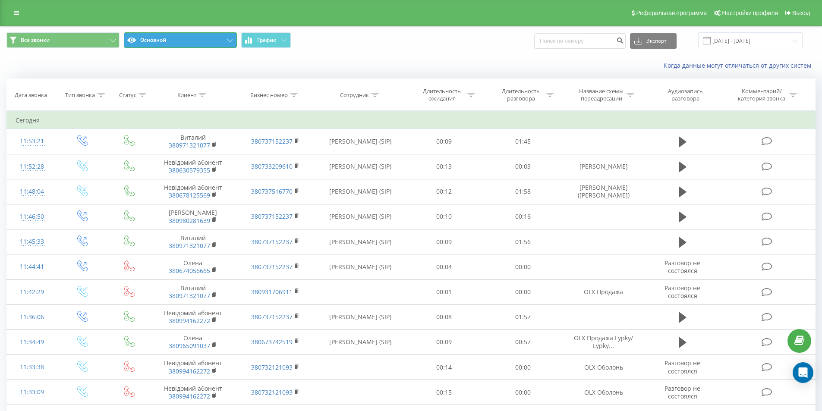
click at [192, 40] on button "Основной" at bounding box center [180, 40] width 113 height 16
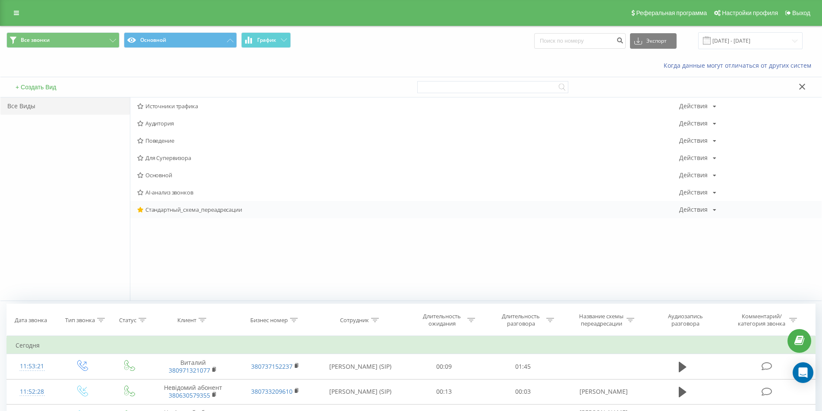
click at [194, 207] on span "Стандартный_схема_переадресации" at bounding box center [408, 210] width 542 height 6
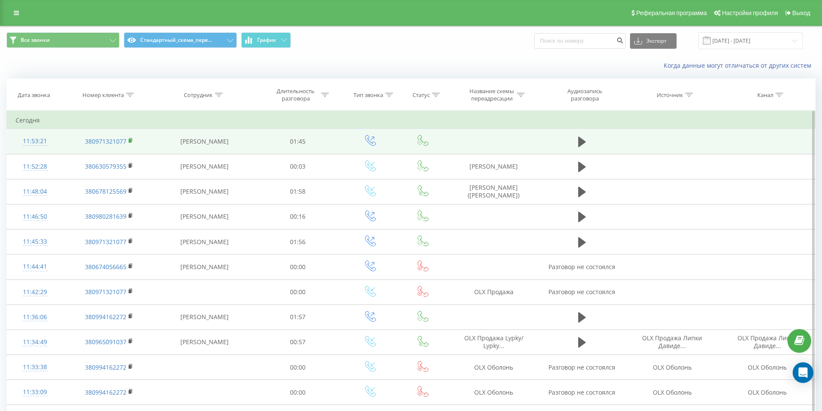
click at [130, 141] on rect at bounding box center [130, 141] width 3 height 4
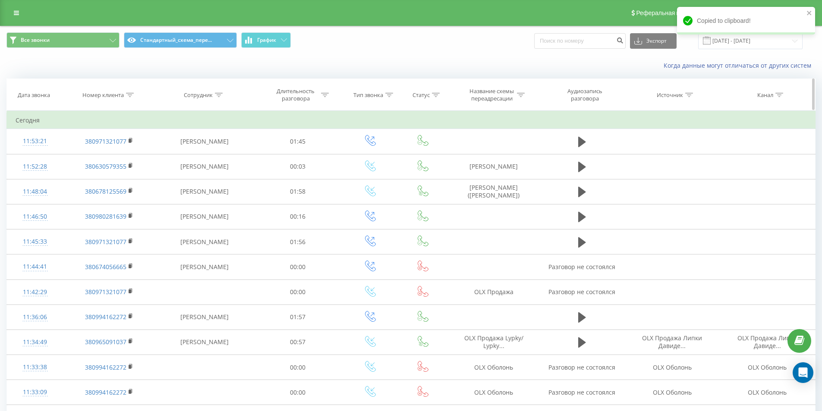
click at [128, 96] on icon at bounding box center [130, 95] width 8 height 4
click at [126, 157] on input "text" at bounding box center [109, 156] width 76 height 15
paste input "380971321077"
click button "OK" at bounding box center [127, 174] width 37 height 11
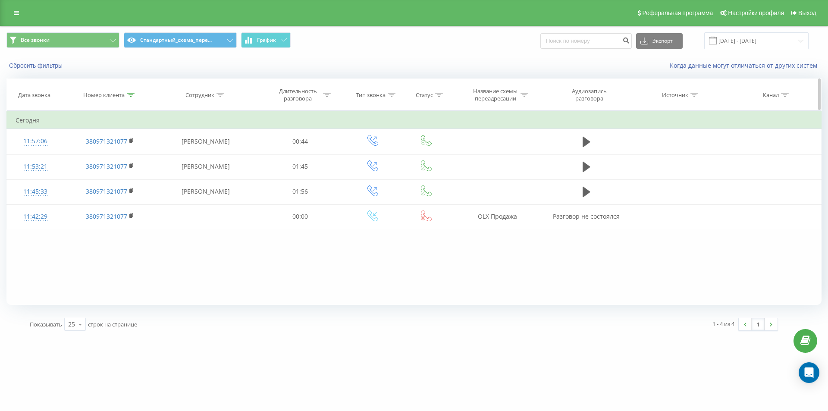
click at [131, 91] on div at bounding box center [131, 94] width 8 height 7
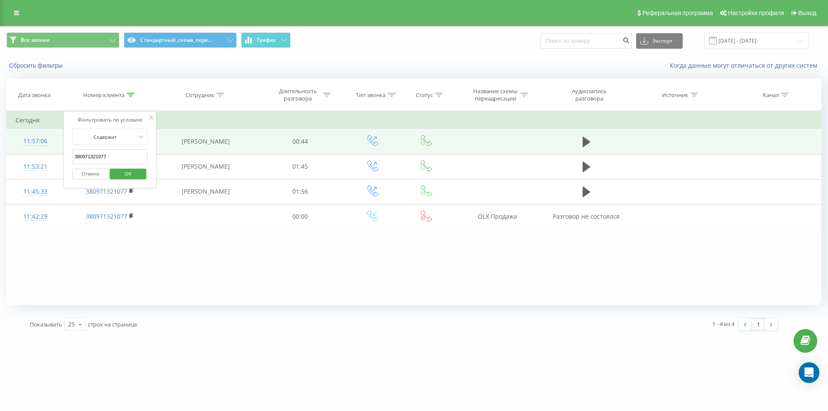
drag, startPoint x: 76, startPoint y: 143, endPoint x: 46, endPoint y: 136, distance: 30.9
click at [47, 136] on table "Фильтровать по условию Содержит 380971321077 Отмена OK Фильтровать по условию С…" at bounding box center [413, 170] width 815 height 119
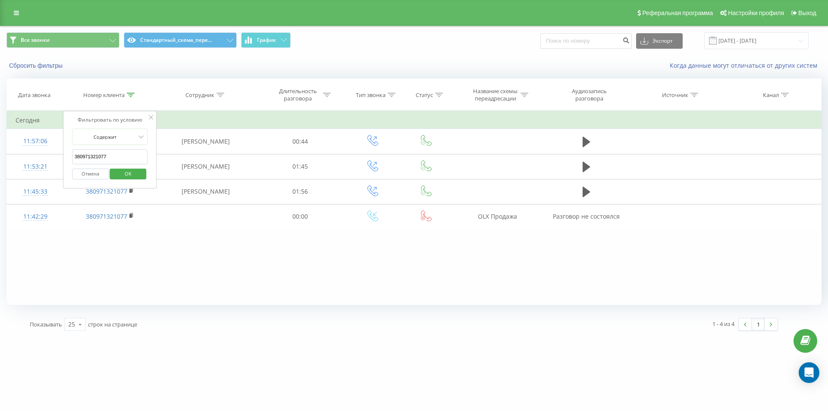
paste input "634699989"
click at [134, 174] on span "OK" at bounding box center [128, 173] width 24 height 13
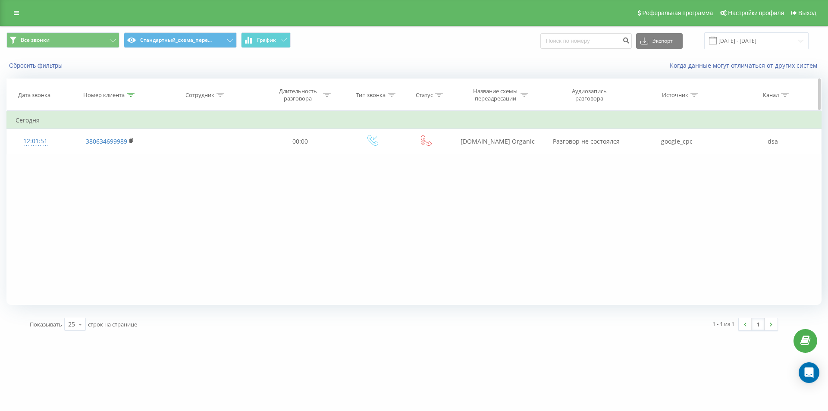
click at [132, 93] on icon at bounding box center [131, 95] width 8 height 4
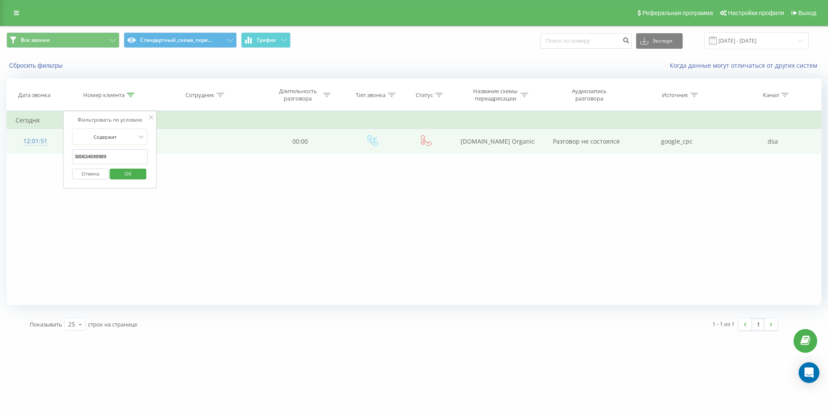
drag, startPoint x: 121, startPoint y: 158, endPoint x: 53, endPoint y: 138, distance: 71.2
click at [29, 148] on table "Фильтровать по условию Содержит 380634699989 Отмена OK Фильтровать по условию С…" at bounding box center [413, 132] width 815 height 43
paste input "998442598"
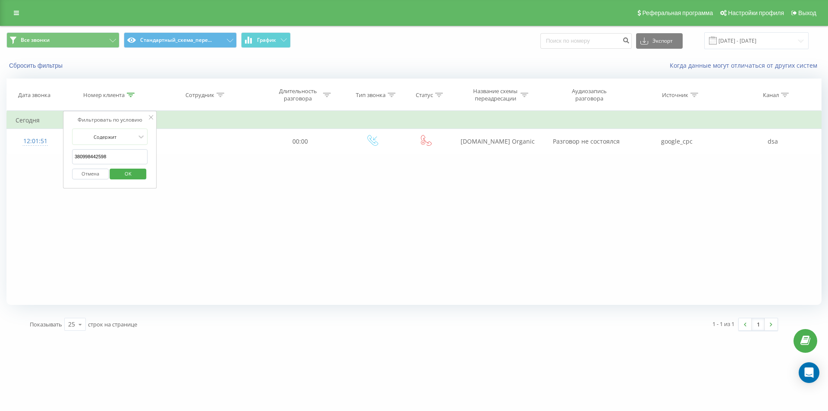
type input "380998442598"
click at [133, 175] on span "OK" at bounding box center [128, 173] width 24 height 13
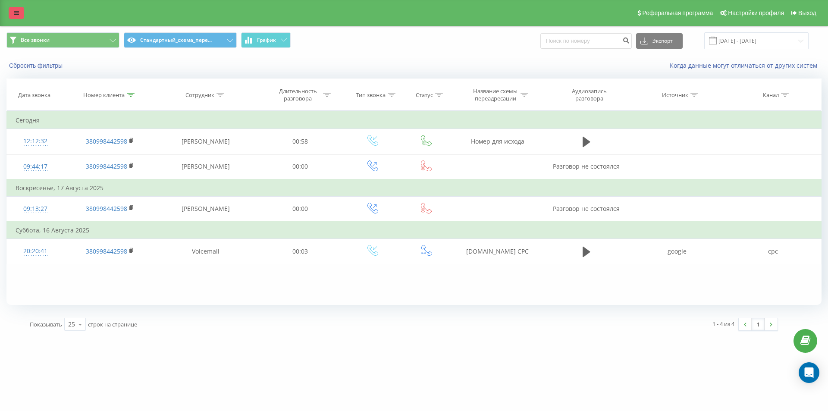
click at [16, 15] on icon at bounding box center [16, 13] width 5 height 6
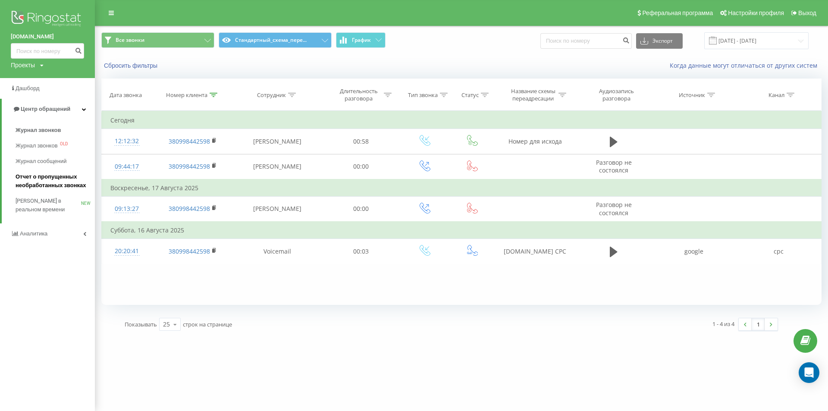
click at [51, 178] on span "Отчет о пропущенных необработанных звонках" at bounding box center [53, 181] width 75 height 17
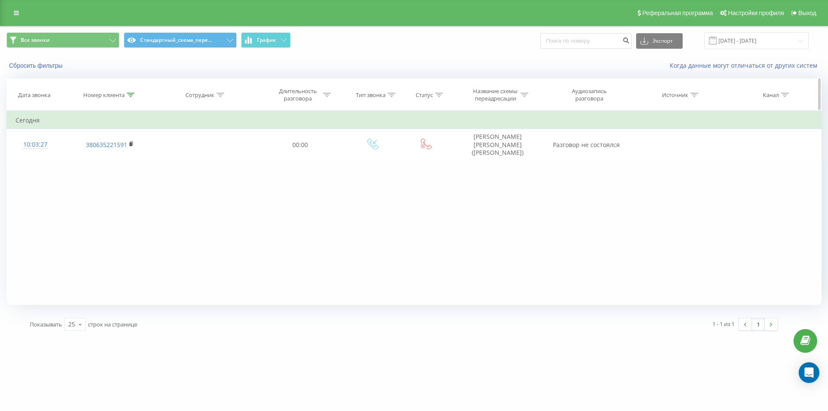
click at [133, 91] on div at bounding box center [131, 94] width 8 height 7
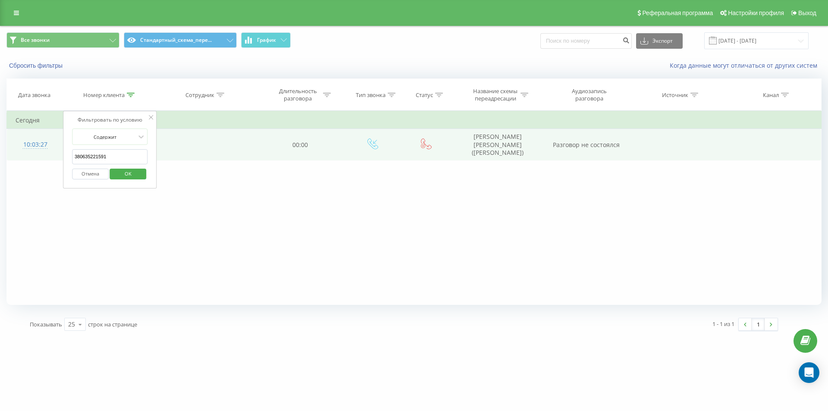
drag, startPoint x: 119, startPoint y: 152, endPoint x: 22, endPoint y: 141, distance: 98.1
click at [23, 141] on table "Фильтровать по условию Содержит 380635221591 Отмена OK Фильтровать по условию С…" at bounding box center [413, 136] width 815 height 50
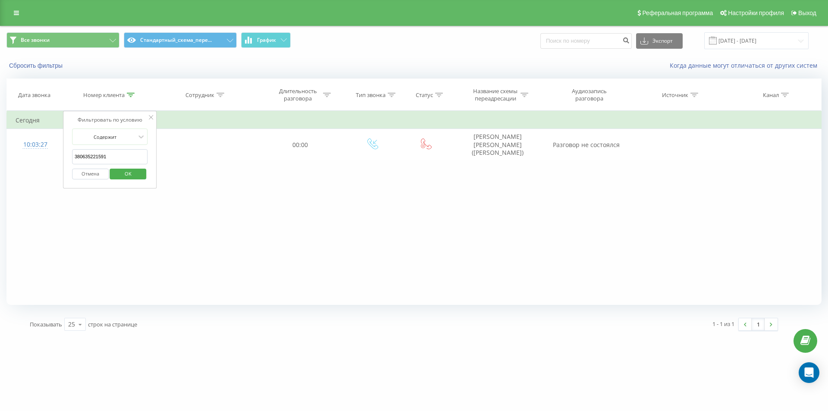
paste input "74430693"
type input "380674430693"
click at [135, 179] on span "OK" at bounding box center [128, 173] width 24 height 13
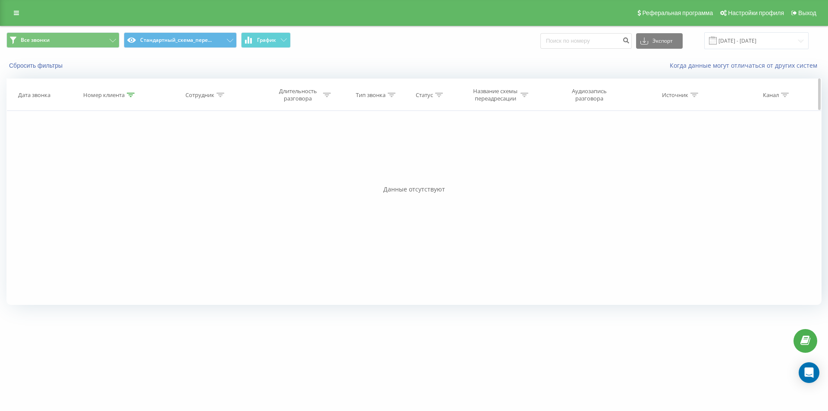
drag, startPoint x: 130, startPoint y: 89, endPoint x: 130, endPoint y: 94, distance: 4.7
click at [130, 91] on th "Номер клиента" at bounding box center [109, 95] width 92 height 32
click at [130, 94] on icon at bounding box center [131, 95] width 8 height 4
drag, startPoint x: 90, startPoint y: 177, endPoint x: 201, endPoint y: 87, distance: 143.2
click at [90, 177] on button "Отмена" at bounding box center [90, 174] width 37 height 11
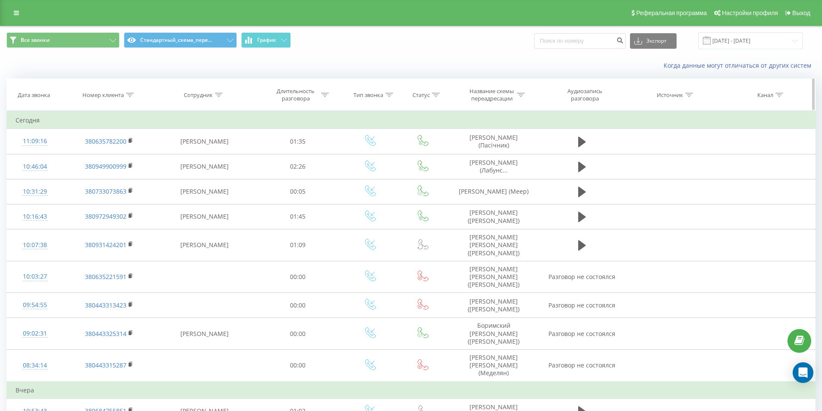
click at [132, 96] on icon at bounding box center [130, 95] width 8 height 4
click at [122, 154] on input "380674430693" at bounding box center [109, 156] width 76 height 15
paste input "380935074689"
click at [130, 173] on span "OK" at bounding box center [127, 173] width 24 height 13
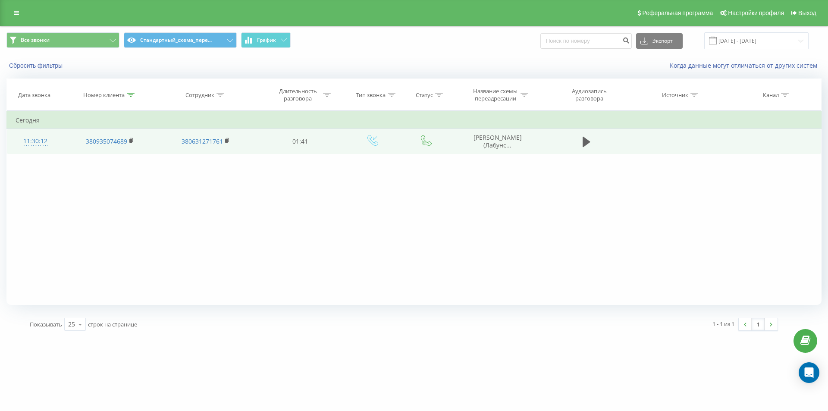
drag, startPoint x: 464, startPoint y: 130, endPoint x: 538, endPoint y: 143, distance: 74.4
click at [538, 143] on td "Гарбарук Даніела (Лабунс..." at bounding box center [497, 141] width 92 height 25
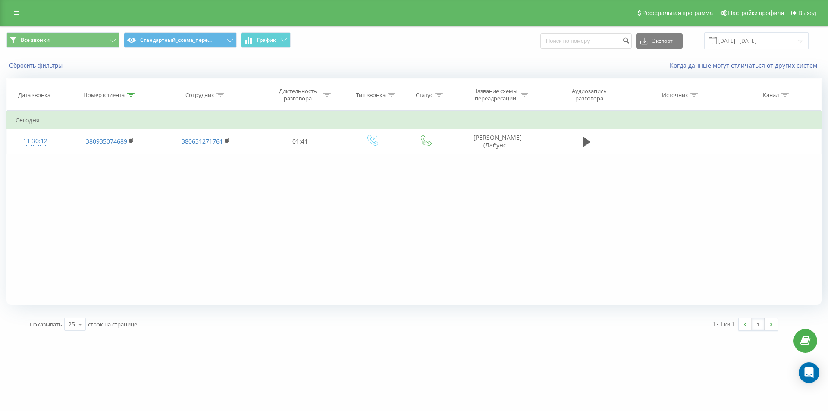
click at [479, 167] on div "Фильтровать по условию Содержит 380935074689 Отмена OK Фильтровать по условию С…" at bounding box center [413, 208] width 815 height 194
drag, startPoint x: 467, startPoint y: 133, endPoint x: 405, endPoint y: 14, distance: 133.9
click at [532, 128] on tbody "Сегодня 11:30:12 380935074689 380631271761 01:41 Гарбарук Даніела (Лабунс..." at bounding box center [414, 133] width 815 height 42
copy tbody "Сегодня 11:30:12 380935074689 380631271761 01:41"
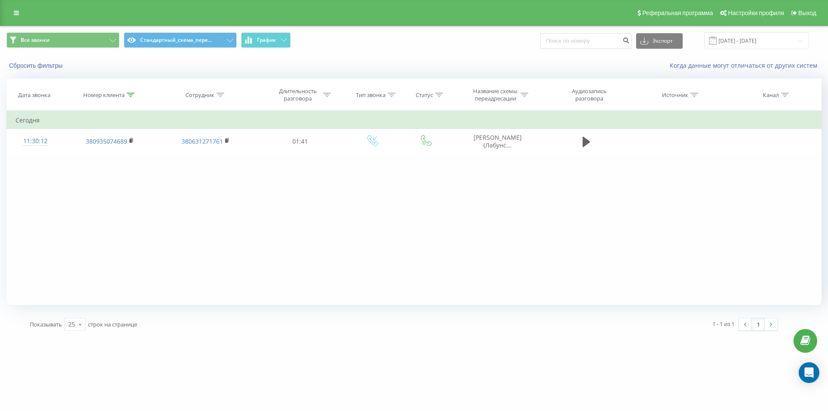
drag, startPoint x: 565, startPoint y: 211, endPoint x: 539, endPoint y: 182, distance: 39.1
click at [564, 210] on div "Фильтровать по условию Содержит 380935074689 Отмена OK Фильтровать по условию С…" at bounding box center [413, 208] width 815 height 194
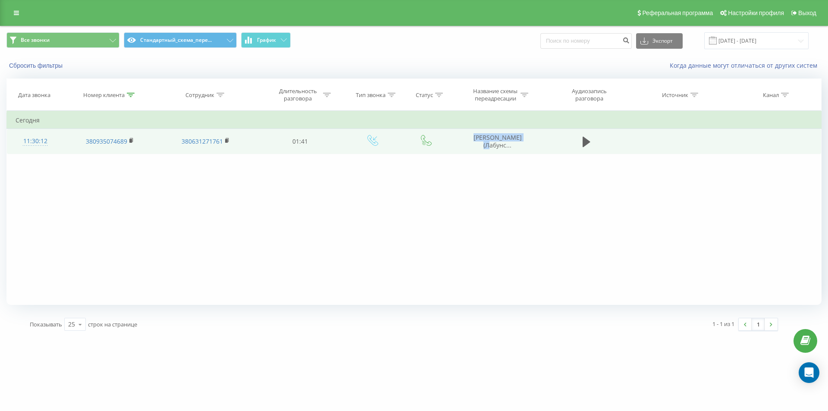
copy span "Гарбарук Даніела"
drag, startPoint x: 475, startPoint y: 138, endPoint x: 523, endPoint y: 135, distance: 47.9
click at [523, 135] on td "Гарбарук Даніела (Лабунс..." at bounding box center [497, 141] width 92 height 25
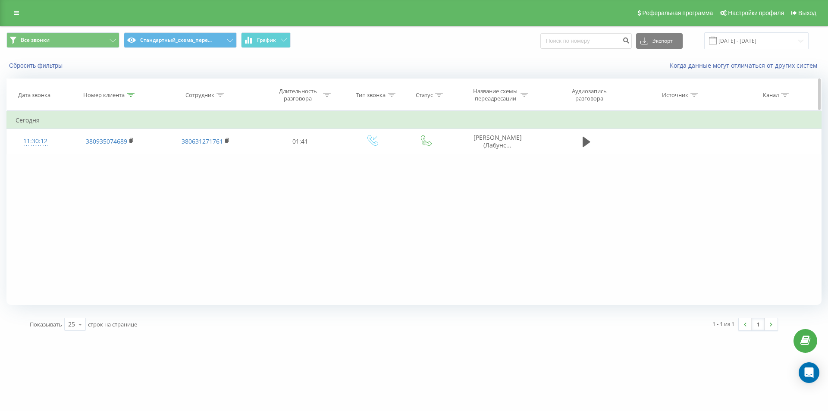
click at [131, 91] on div at bounding box center [131, 94] width 8 height 7
drag, startPoint x: 125, startPoint y: 154, endPoint x: 5, endPoint y: 125, distance: 123.2
click at [0, 126] on div "Все звонки Стандартный_схема_пере... График Экспорт .csv .xls .xlsx 19.07.2025 …" at bounding box center [414, 181] width 828 height 311
paste input "674056665"
drag, startPoint x: 132, startPoint y: 177, endPoint x: 315, endPoint y: 154, distance: 184.8
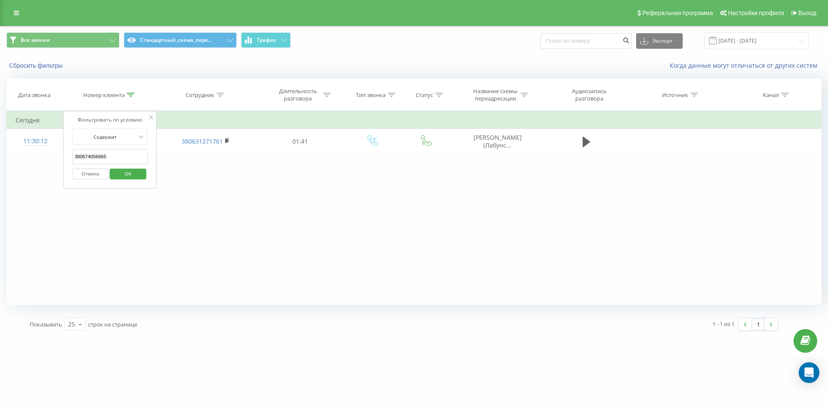
click at [137, 174] on span "OK" at bounding box center [128, 173] width 24 height 13
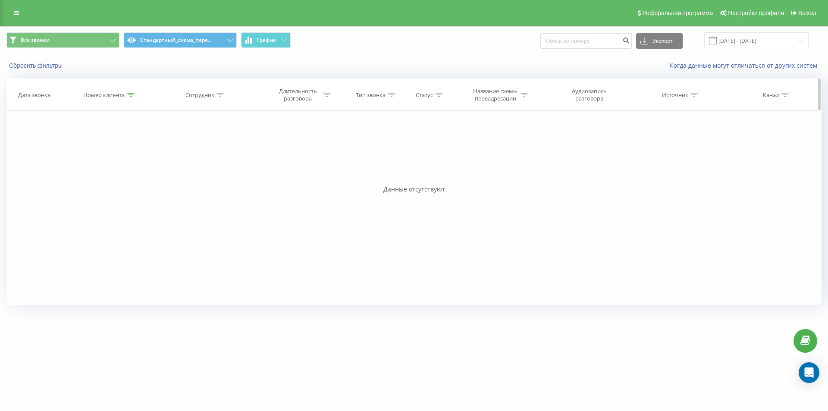
click at [134, 94] on icon at bounding box center [131, 95] width 8 height 4
drag, startPoint x: 100, startPoint y: 180, endPoint x: 113, endPoint y: 158, distance: 25.7
click at [100, 181] on div "Отмена OK" at bounding box center [110, 173] width 76 height 19
drag, startPoint x: 114, startPoint y: 160, endPoint x: 29, endPoint y: 131, distance: 89.7
click at [31, 131] on div "Фильтровать по условию Содержит 380674056665 Отмена OK Фильтровать по условию С…" at bounding box center [413, 208] width 815 height 194
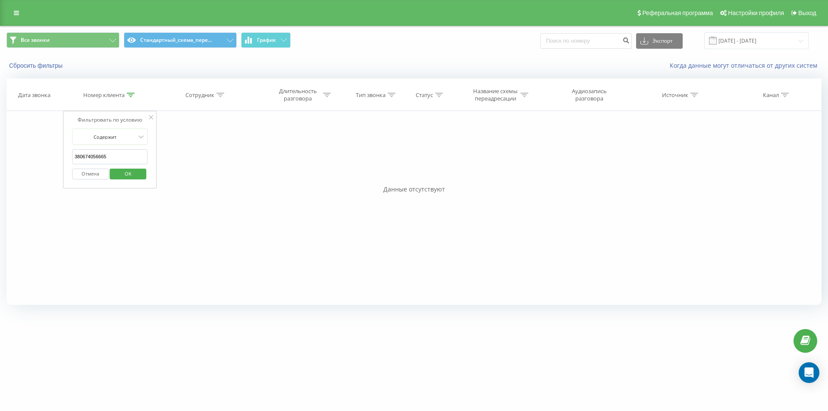
paste input "971321077"
type input "380971321077"
click at [135, 173] on span "OK" at bounding box center [128, 173] width 24 height 13
click at [132, 96] on icon at bounding box center [131, 95] width 8 height 4
click at [100, 171] on button "Отмена" at bounding box center [90, 174] width 37 height 11
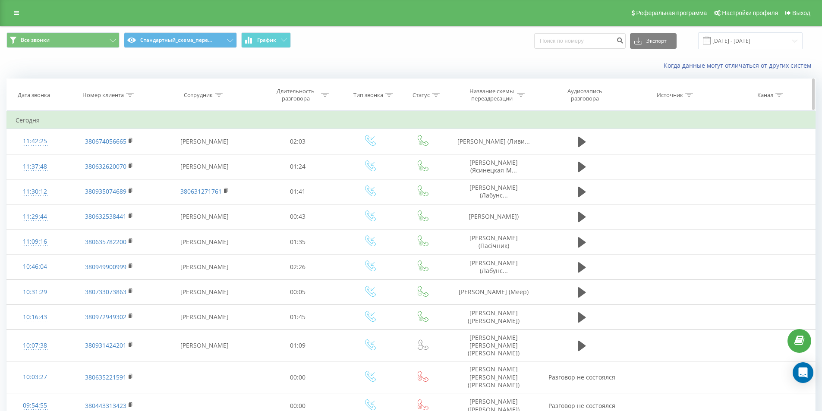
click at [133, 89] on th "Номер клиента" at bounding box center [109, 95] width 92 height 32
click at [132, 91] on div at bounding box center [130, 94] width 8 height 7
click at [116, 157] on input "text" at bounding box center [109, 156] width 76 height 15
paste input "380971321077"
type input "380971321077"
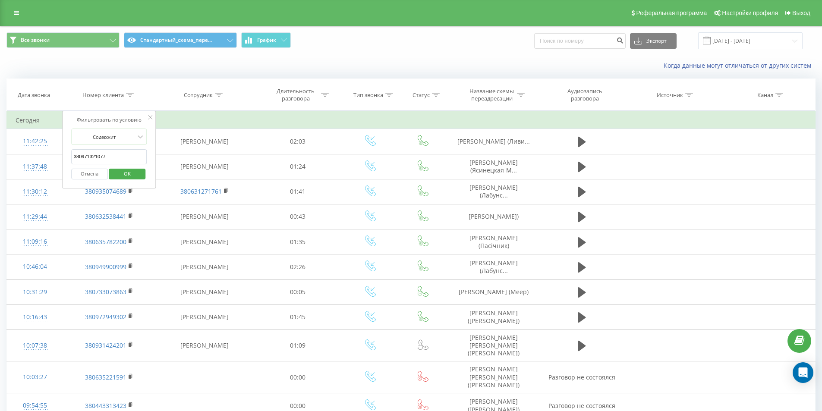
click at [128, 170] on span "OK" at bounding box center [127, 173] width 24 height 13
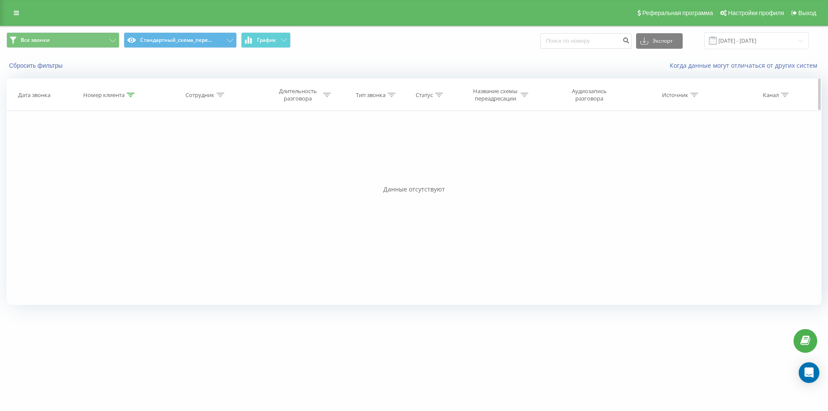
click at [132, 100] on th "Номер клиента" at bounding box center [109, 95] width 92 height 32
click at [131, 96] on icon at bounding box center [131, 95] width 8 height 4
click at [93, 171] on button "Отмена" at bounding box center [90, 174] width 37 height 11
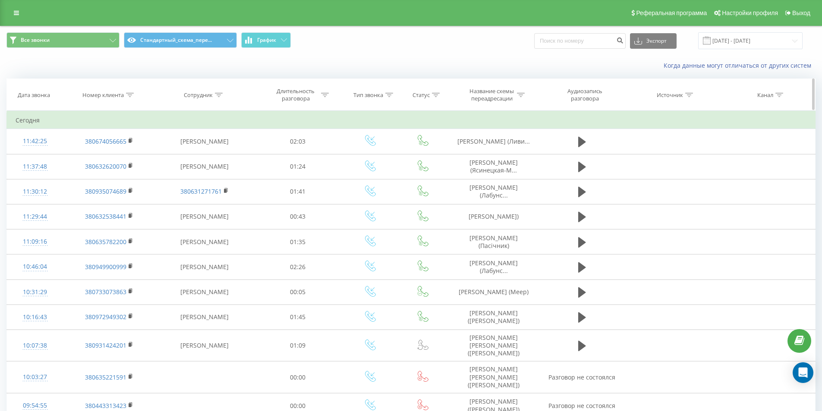
click at [345, 91] on th "Тип звонка" at bounding box center [370, 95] width 56 height 32
click at [272, 72] on div "Когда данные могут отличаться от других систем" at bounding box center [410, 65] width 821 height 21
click at [129, 95] on icon at bounding box center [130, 95] width 8 height 4
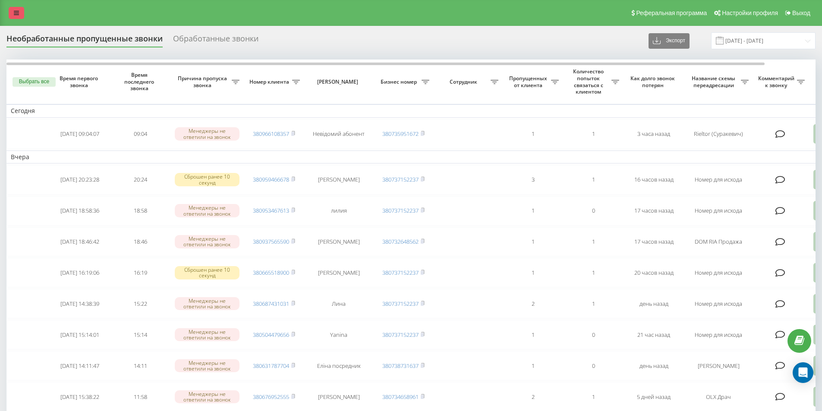
click at [19, 18] on link at bounding box center [17, 13] width 16 height 12
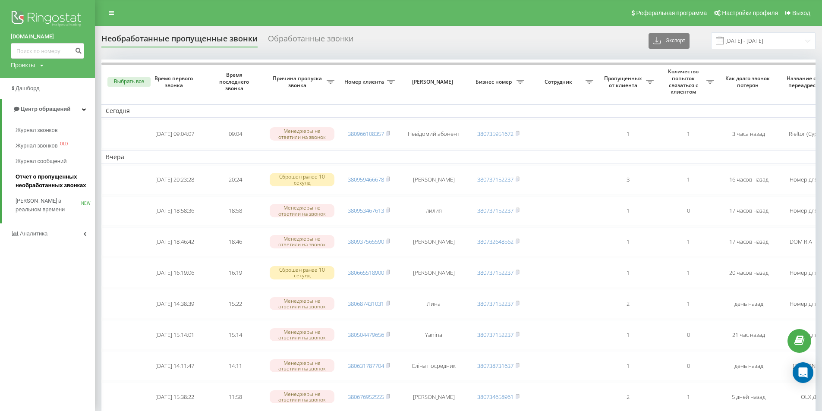
click at [47, 171] on link "Отчет о пропущенных необработанных звонках" at bounding box center [55, 181] width 79 height 24
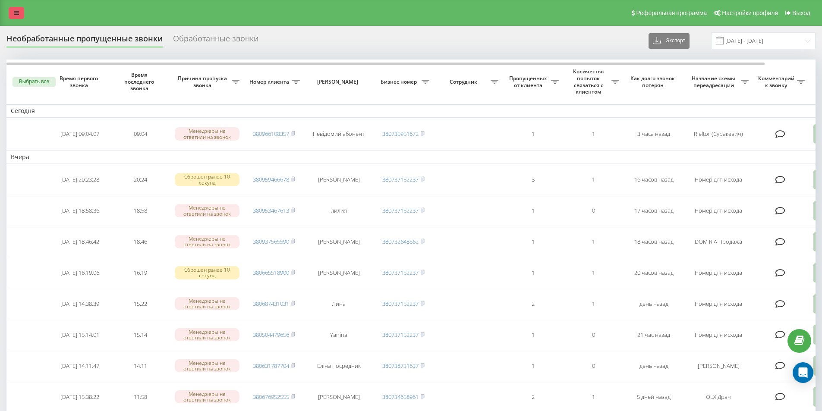
click at [22, 16] on div "Реферальная программа Настройки профиля Выход" at bounding box center [411, 13] width 822 height 26
click at [15, 13] on icon at bounding box center [16, 13] width 5 height 6
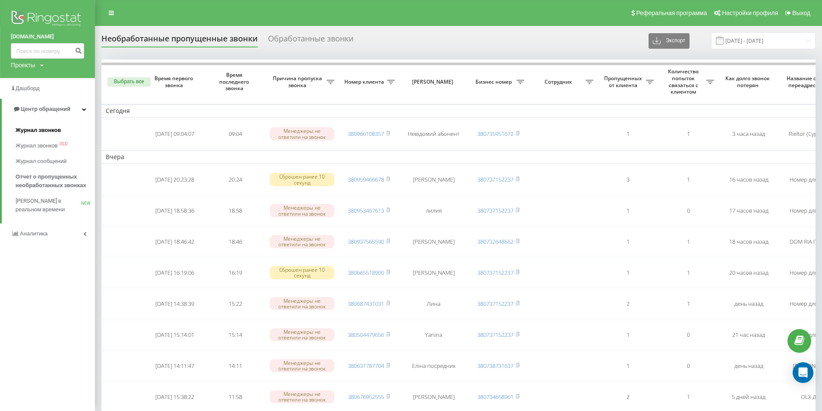
click at [44, 129] on span "Журнал звонков" at bounding box center [38, 130] width 45 height 9
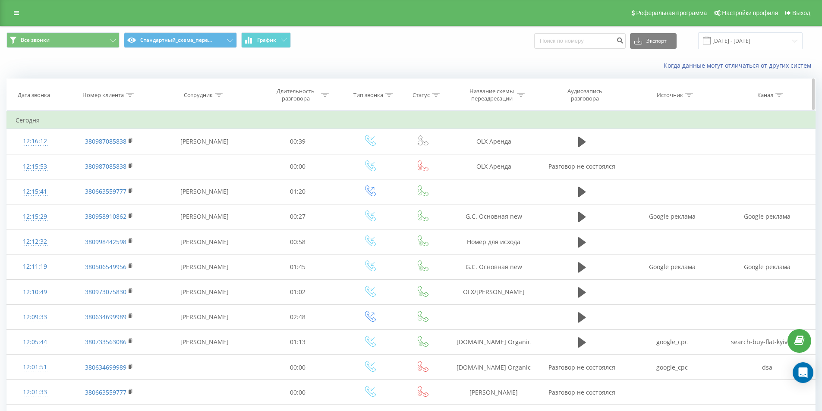
click at [130, 98] on div at bounding box center [130, 94] width 8 height 7
click at [126, 155] on input "text" at bounding box center [109, 156] width 76 height 15
paste input "380663559777"
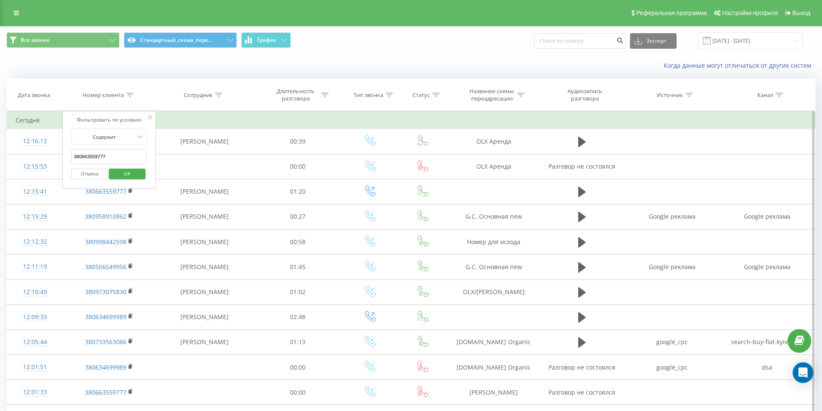
click at [132, 168] on span "OK" at bounding box center [127, 173] width 24 height 13
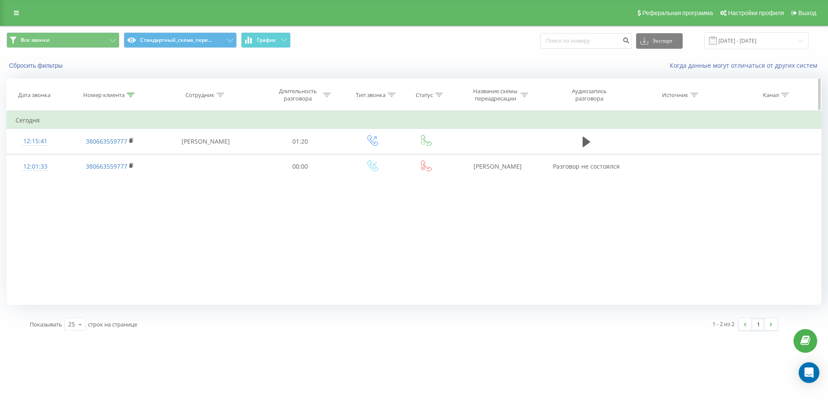
click at [131, 95] on icon at bounding box center [131, 95] width 8 height 4
drag, startPoint x: 68, startPoint y: 141, endPoint x: 0, endPoint y: 104, distance: 77.4
click at [16, 119] on table "Фильтровать по условию Содержит 380663559777 Отмена OK Фильтровать по условию С…" at bounding box center [413, 145] width 815 height 69
paste input "939808681"
drag, startPoint x: 117, startPoint y: 175, endPoint x: 160, endPoint y: 13, distance: 167.9
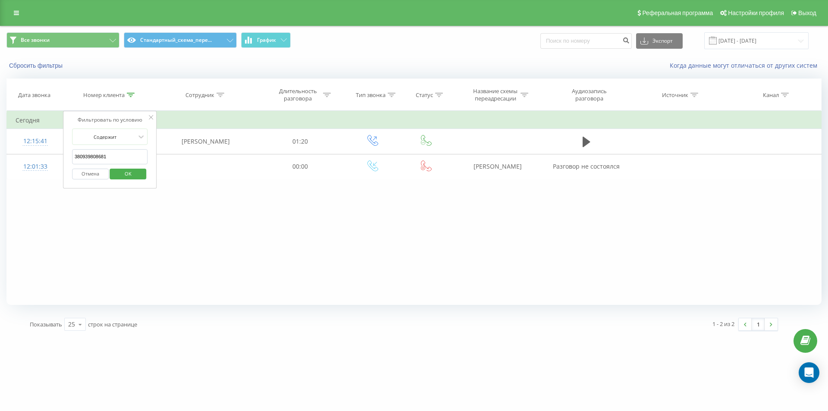
click at [116, 174] on span "OK" at bounding box center [128, 173] width 24 height 13
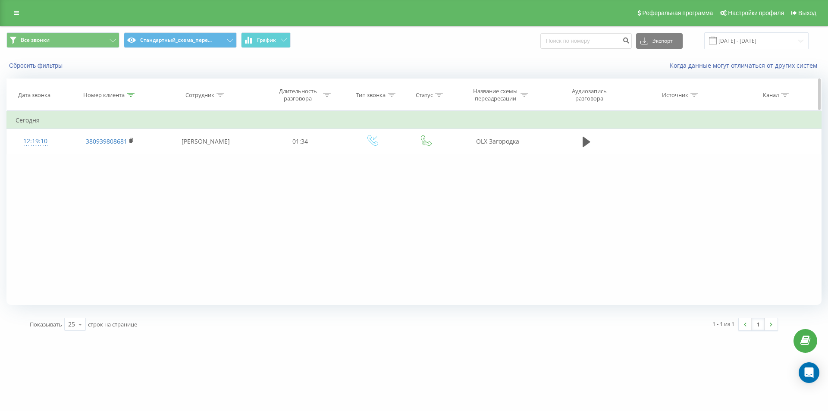
click at [131, 93] on icon at bounding box center [131, 95] width 8 height 4
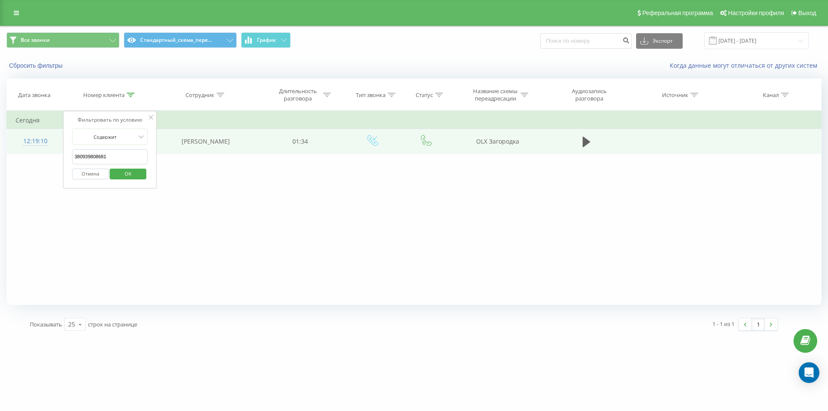
click at [17, 135] on table "Фильтровать по условию Содержит 380939808681 Отмена OK Фильтровать по условию С…" at bounding box center [413, 132] width 815 height 43
paste input "675478512"
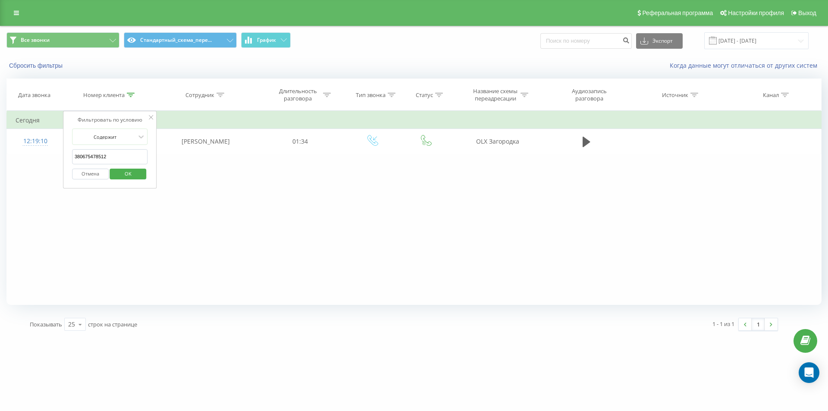
click at [119, 173] on span "OK" at bounding box center [128, 173] width 24 height 13
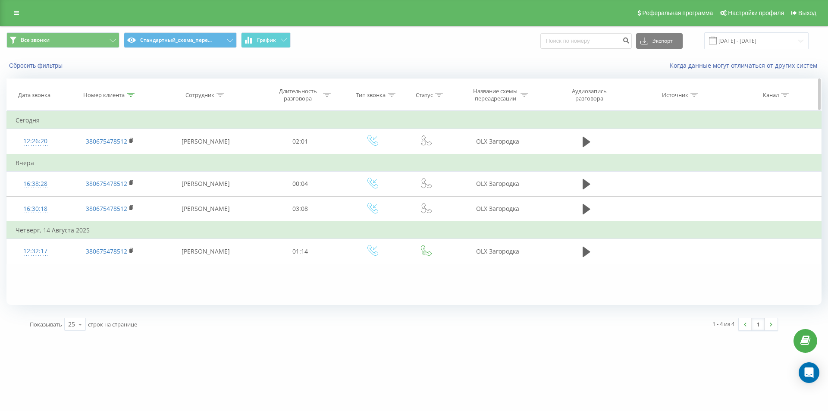
drag, startPoint x: 131, startPoint y: 92, endPoint x: 129, endPoint y: 128, distance: 35.9
click at [130, 93] on icon at bounding box center [131, 95] width 8 height 4
drag, startPoint x: 59, startPoint y: 132, endPoint x: 30, endPoint y: 116, distance: 33.4
click at [38, 123] on table "Фильтровать по условию Содержит 380675478512 Отмена OK Фильтровать по условию С…" at bounding box center [413, 187] width 815 height 153
paste input "34178000"
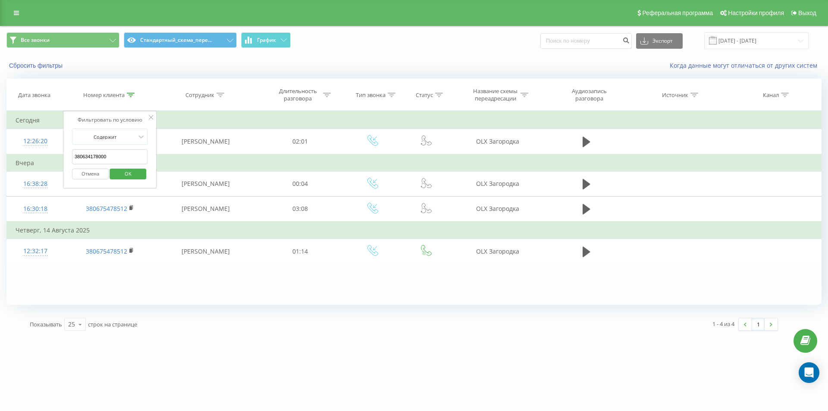
click at [153, 153] on div "Фильтровать по условию Содержит 380634178000 Отмена OK" at bounding box center [110, 150] width 94 height 78
click at [132, 173] on span "OK" at bounding box center [128, 173] width 24 height 13
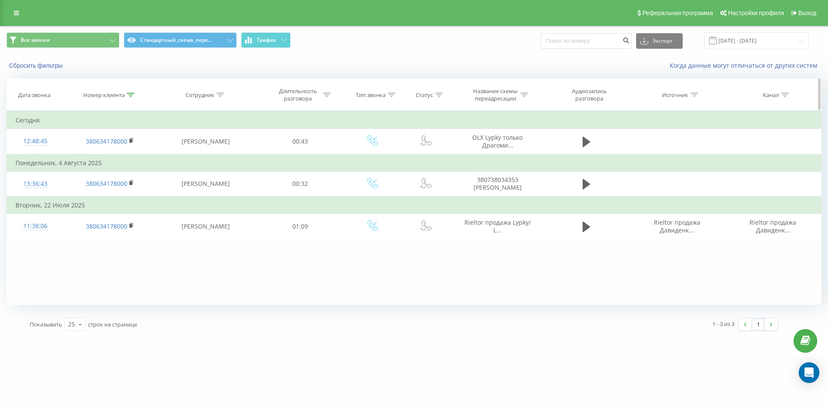
click at [131, 96] on icon at bounding box center [131, 95] width 8 height 4
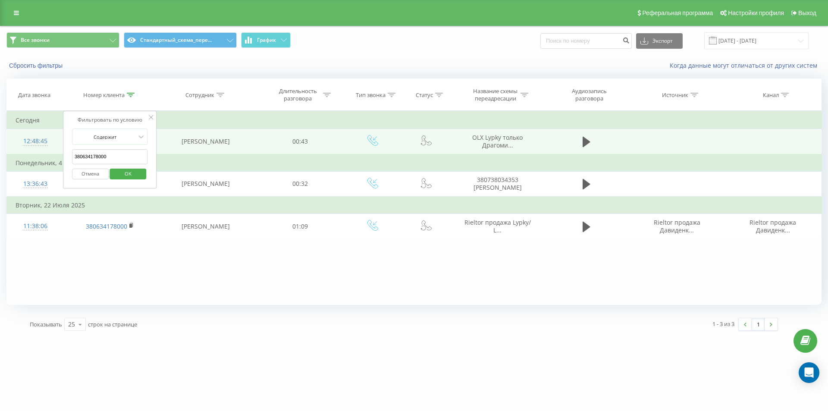
drag, startPoint x: 117, startPoint y: 156, endPoint x: 50, endPoint y: 142, distance: 68.3
click at [50, 142] on table "Фильтровать по условию Содержит 380634178000 Отмена OK Фильтровать по условию С…" at bounding box center [413, 175] width 815 height 128
paste input "996729876"
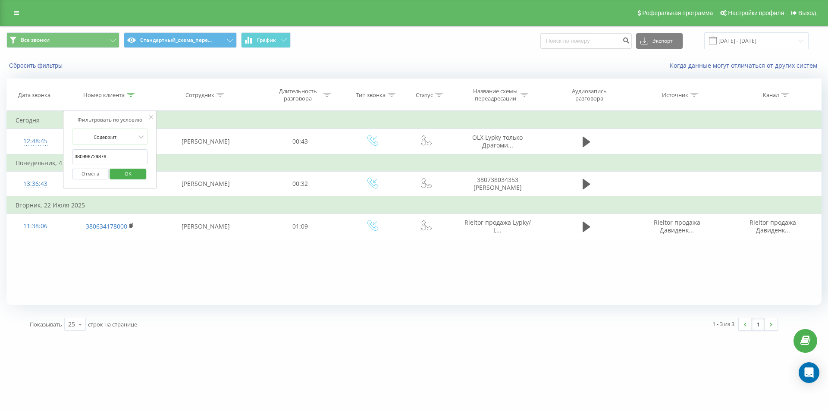
type input "380996729876"
click at [115, 175] on button "OK" at bounding box center [128, 174] width 37 height 11
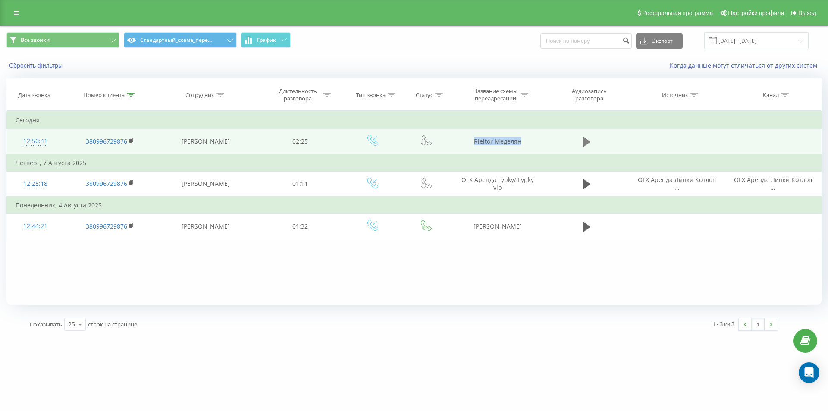
drag, startPoint x: 472, startPoint y: 144, endPoint x: 589, endPoint y: 145, distance: 117.3
click at [589, 145] on tr "12:50:41 380996729876 Евгения Яремчук 02:25 Rieltor Меделян" at bounding box center [414, 141] width 815 height 25
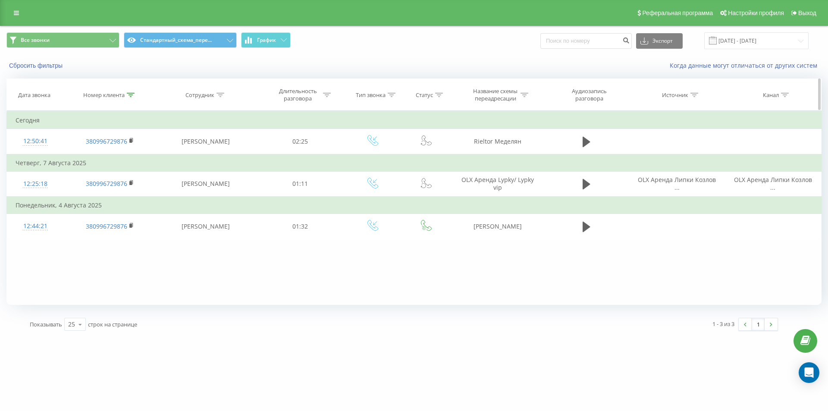
click at [131, 95] on icon at bounding box center [131, 95] width 8 height 4
click at [6, 123] on div "Все звонки Стандартный_схема_пере... График Экспорт .csv .xls .xlsx 19.07.2025 …" at bounding box center [414, 181] width 828 height 311
drag, startPoint x: 135, startPoint y: 177, endPoint x: 140, endPoint y: 179, distance: 5.2
click at [135, 177] on span "OK" at bounding box center [128, 173] width 24 height 13
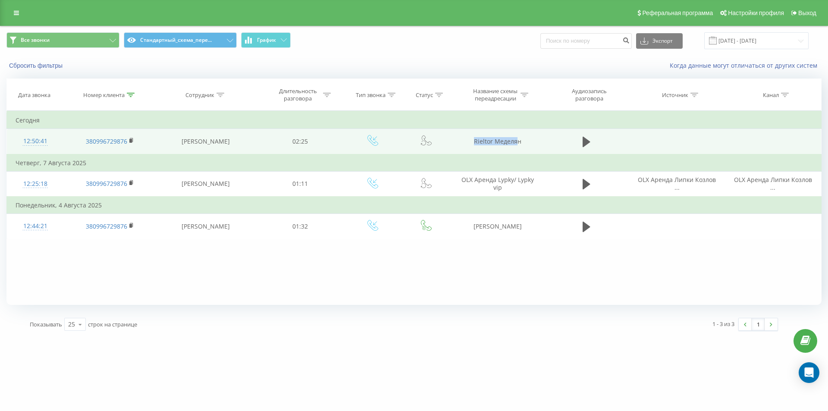
drag, startPoint x: 529, startPoint y: 138, endPoint x: 543, endPoint y: 135, distance: 13.6
click at [546, 138] on tr "12:50:41 380996729876 Евгения Яремчук 02:25 Rieltor Меделян" at bounding box center [414, 141] width 815 height 25
click at [587, 142] on icon at bounding box center [587, 142] width 8 height 10
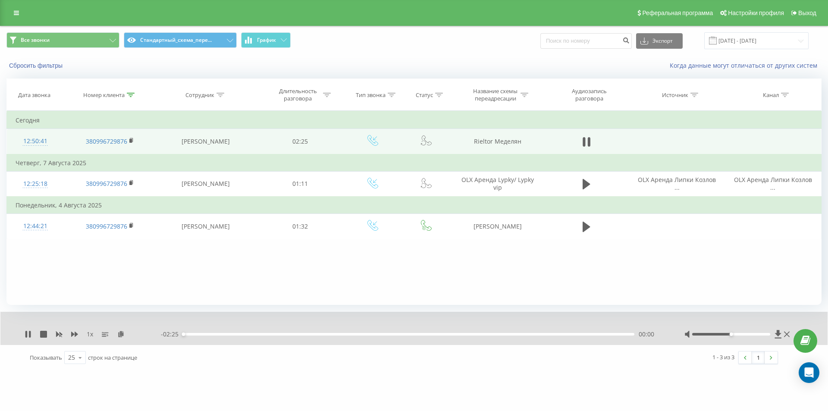
click at [239, 336] on div "- 02:25 00:00 00:00" at bounding box center [412, 334] width 502 height 9
click at [244, 336] on div "00:19" at bounding box center [409, 334] width 452 height 3
click at [254, 333] on div "00:23" at bounding box center [409, 334] width 452 height 3
click at [268, 333] on div "00:23" at bounding box center [409, 334] width 452 height 3
drag, startPoint x: 282, startPoint y: 334, endPoint x: 295, endPoint y: 334, distance: 12.9
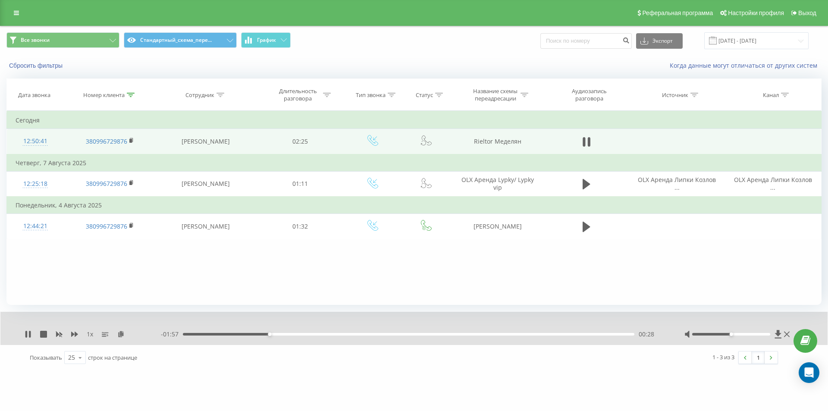
click at [283, 334] on div "00:28" at bounding box center [409, 334] width 452 height 3
click at [295, 334] on div "00:33" at bounding box center [409, 334] width 452 height 3
drag, startPoint x: 304, startPoint y: 333, endPoint x: 312, endPoint y: 336, distance: 8.9
click at [306, 333] on div "- 01:48 00:37 00:37" at bounding box center [412, 334] width 502 height 9
click at [312, 335] on div "00:41" at bounding box center [409, 334] width 452 height 3
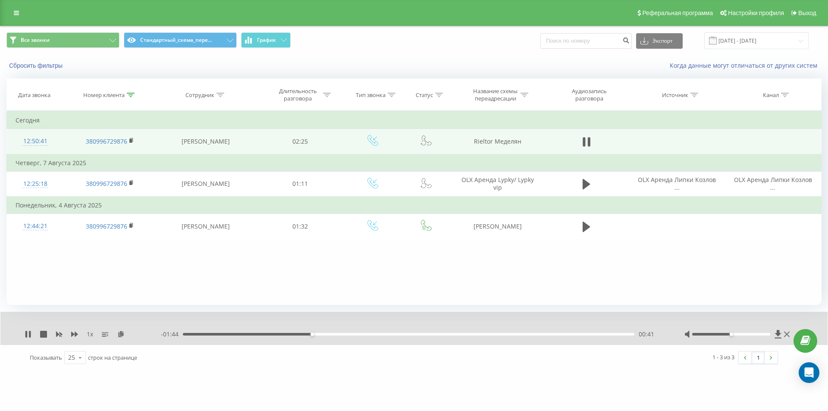
click at [322, 336] on div "00:41" at bounding box center [409, 334] width 452 height 3
click at [333, 334] on div "00:45" at bounding box center [409, 334] width 452 height 3
click at [339, 334] on div "00:48" at bounding box center [409, 334] width 452 height 3
click at [345, 334] on div "00:50" at bounding box center [409, 334] width 452 height 3
click at [351, 334] on div "00:52" at bounding box center [409, 334] width 452 height 3
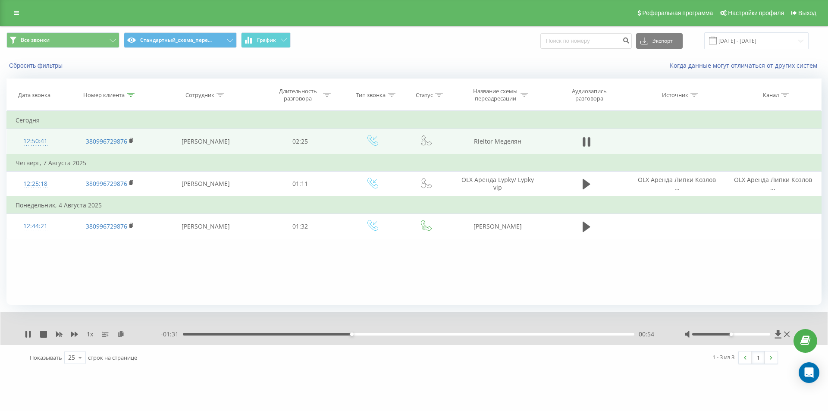
click at [367, 335] on div "00:54" at bounding box center [409, 334] width 452 height 3
click at [378, 334] on div "00:59" at bounding box center [409, 334] width 452 height 3
click at [388, 334] on div "01:03" at bounding box center [409, 334] width 452 height 3
click at [395, 334] on div "01:06" at bounding box center [409, 334] width 452 height 3
click at [27, 335] on icon at bounding box center [26, 334] width 2 height 7
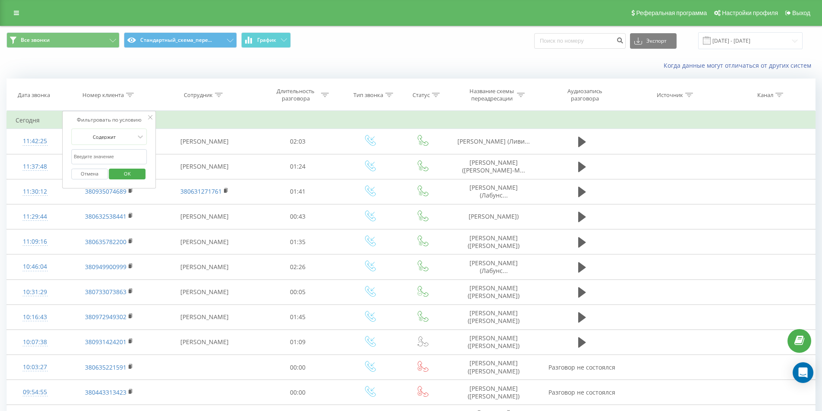
click at [126, 152] on input "text" at bounding box center [109, 156] width 76 height 15
paste input "380631895322"
type input "380631895322"
click at [133, 176] on span "OK" at bounding box center [127, 173] width 24 height 13
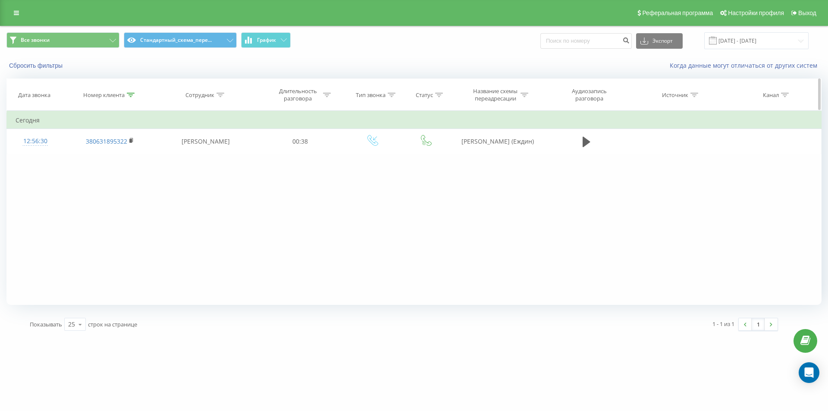
click at [132, 92] on div at bounding box center [131, 94] width 8 height 7
click at [102, 175] on button "Отмена" at bounding box center [90, 174] width 37 height 11
